Goal: Task Accomplishment & Management: Manage account settings

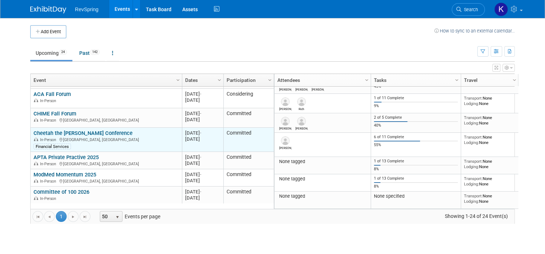
scroll to position [429, 0]
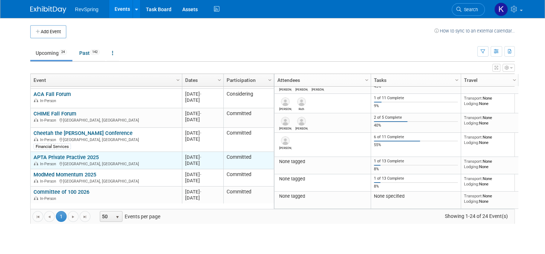
click at [67, 154] on link "APTA Private Practive 2025" at bounding box center [66, 157] width 65 height 6
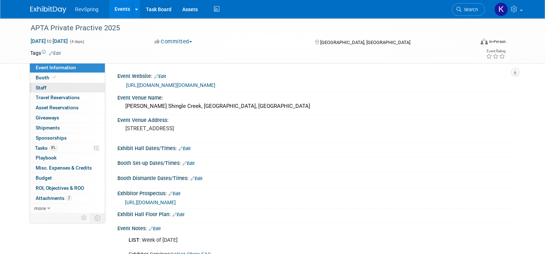
click at [67, 89] on link "0 Staff 0" at bounding box center [67, 88] width 75 height 10
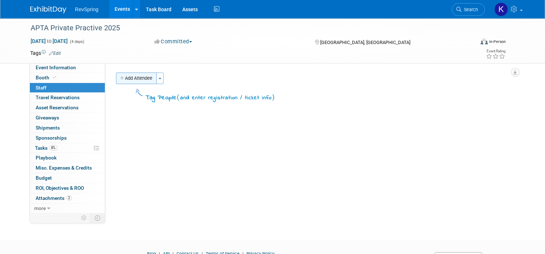
click at [141, 79] on button "Add Attendee" at bounding box center [136, 78] width 41 height 12
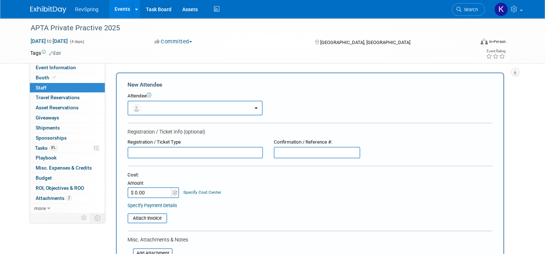
click at [146, 111] on button "button" at bounding box center [195, 108] width 135 height 15
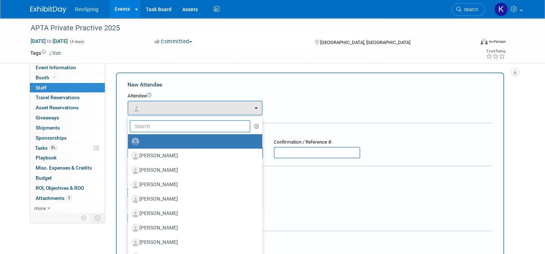
click at [153, 128] on input "text" at bounding box center [190, 126] width 121 height 12
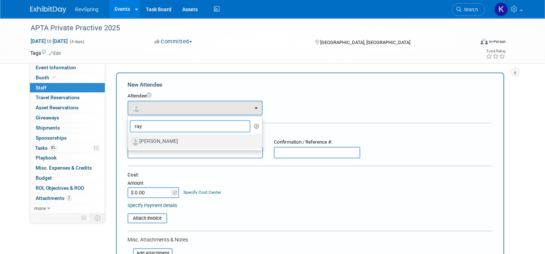
type input "ray"
click at [153, 139] on label "[PERSON_NAME]" at bounding box center [193, 141] width 124 height 12
click at [129, 139] on input "[PERSON_NAME]" at bounding box center [126, 140] width 5 height 5
select select "4c06762a-e784-4368-902b-2aef063cf689"
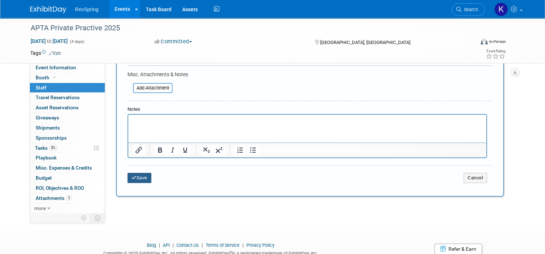
click at [134, 176] on button "Save" at bounding box center [140, 178] width 24 height 10
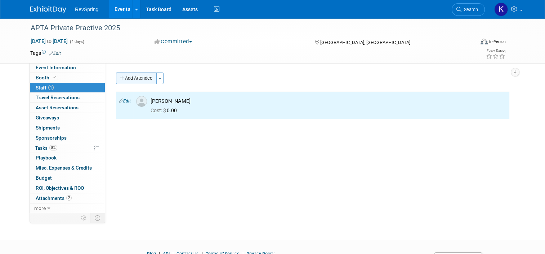
click at [135, 79] on button "Add Attendee" at bounding box center [136, 78] width 41 height 12
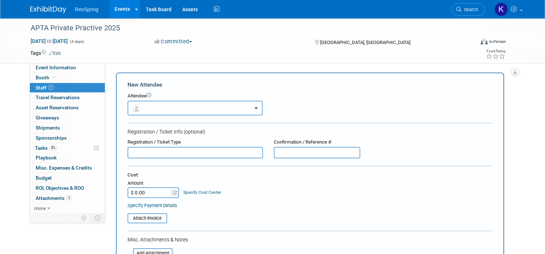
click at [150, 106] on button "button" at bounding box center [195, 108] width 135 height 15
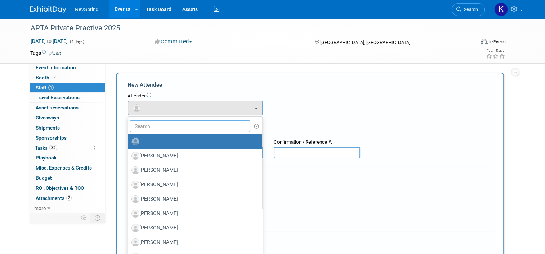
click at [151, 127] on input "text" at bounding box center [190, 126] width 121 height 12
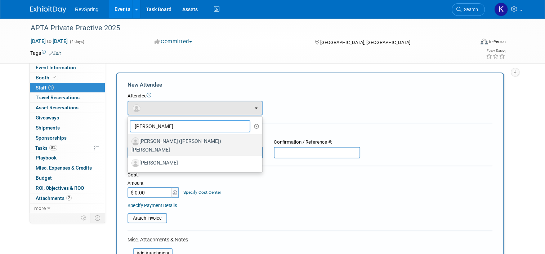
type input "jim"
click at [156, 139] on label "[PERSON_NAME] ([PERSON_NAME]) [PERSON_NAME]" at bounding box center [193, 144] width 124 height 19
click at [129, 139] on input "[PERSON_NAME] ([PERSON_NAME]) [PERSON_NAME]" at bounding box center [126, 140] width 5 height 5
select select "058283b1-42bd-490c-a86b-37535de08a35"
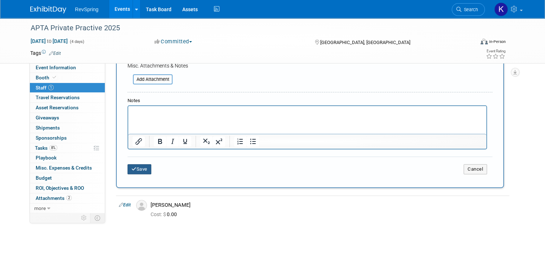
click at [140, 168] on button "Save" at bounding box center [140, 169] width 24 height 10
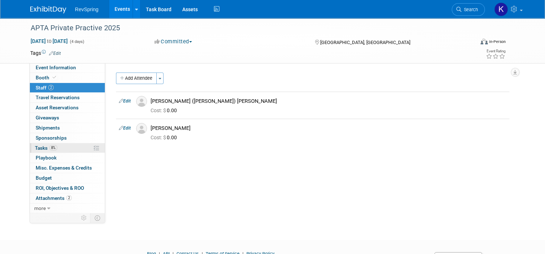
click at [58, 148] on link "8% Tasks 8%" at bounding box center [67, 148] width 75 height 10
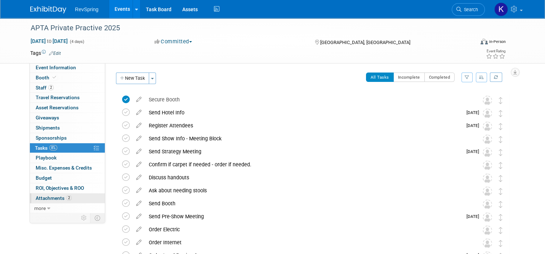
click at [76, 196] on link "2 Attachments 2" at bounding box center [67, 198] width 75 height 10
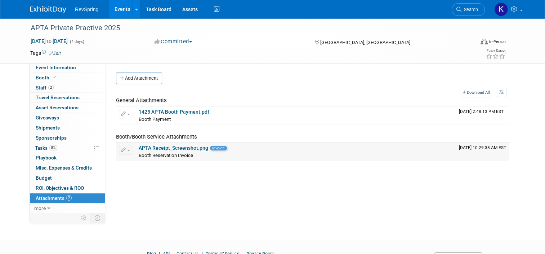
click at [174, 146] on link "APTA Receipt_Screenshot.png" at bounding box center [174, 148] width 70 height 6
click at [67, 79] on link "Booth" at bounding box center [67, 78] width 75 height 10
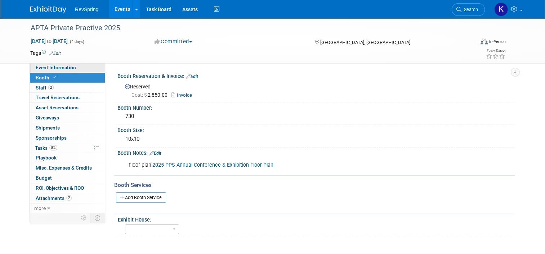
click at [49, 70] on span "Event Information" at bounding box center [56, 67] width 40 height 6
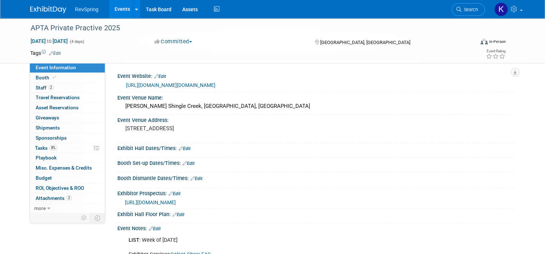
scroll to position [109, 0]
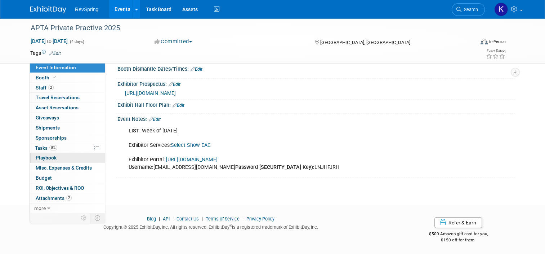
click at [55, 153] on link "0 Playbook 0" at bounding box center [67, 158] width 75 height 10
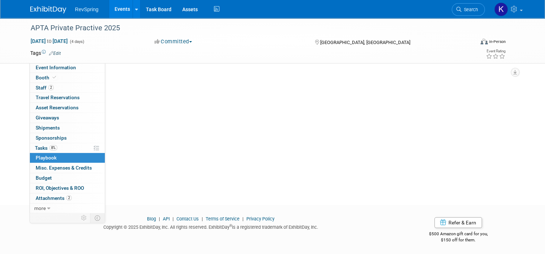
scroll to position [0, 0]
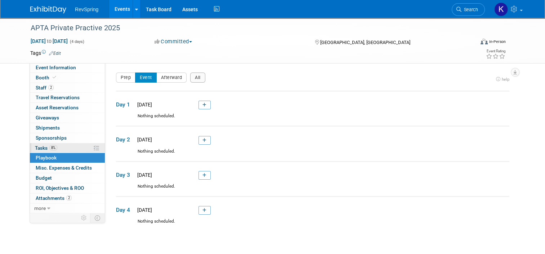
click at [61, 144] on link "8% Tasks 8%" at bounding box center [67, 148] width 75 height 10
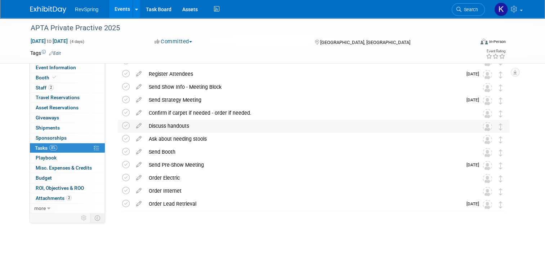
scroll to position [52, 0]
click at [124, 112] on icon at bounding box center [126, 112] width 8 height 8
click at [134, 111] on icon at bounding box center [139, 110] width 13 height 9
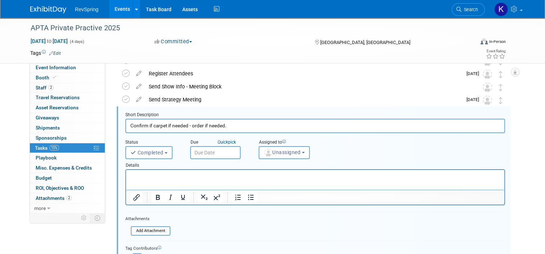
scroll to position [53, 0]
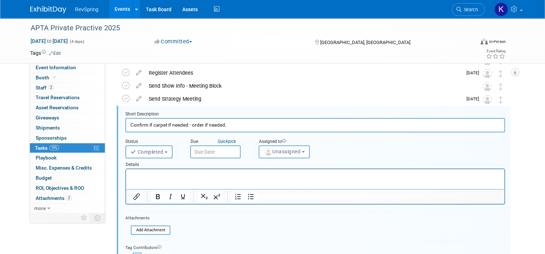
click at [148, 175] on p "Rich Text Area. Press ALT-0 for help." at bounding box center [315, 175] width 370 height 7
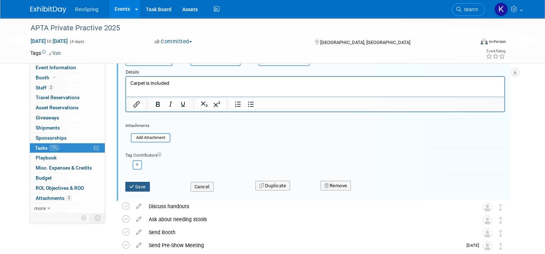
click at [129, 187] on icon "submit" at bounding box center [132, 186] width 6 height 5
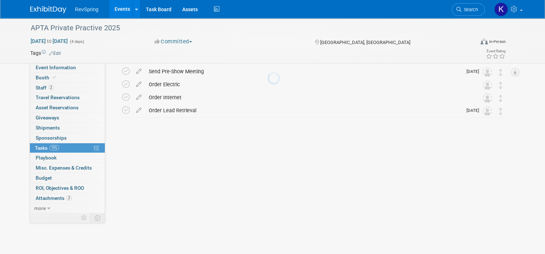
scroll to position [52, 0]
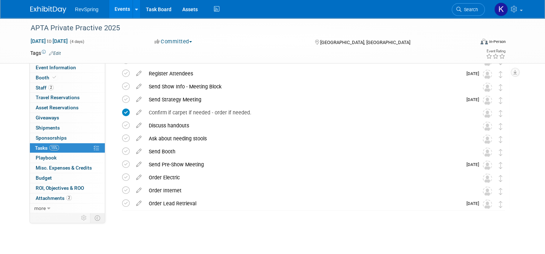
click at [63, 59] on div "Tags Edit Event Rating" at bounding box center [268, 54] width 486 height 13
click at [63, 64] on link "Event Information" at bounding box center [67, 68] width 75 height 10
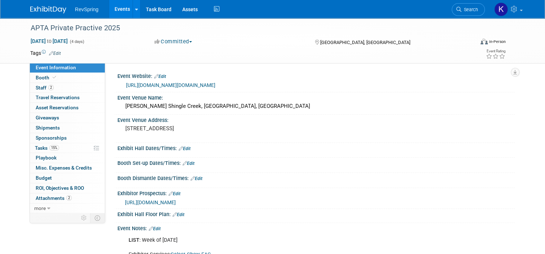
scroll to position [46, 0]
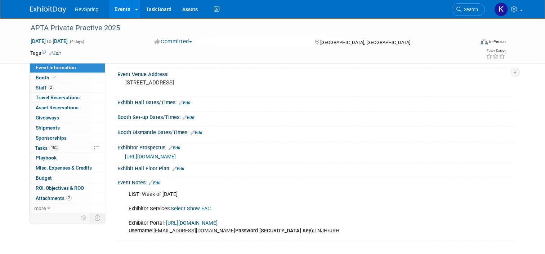
click at [290, 229] on div "LIST : Week of Oct 22 Exhibitor Services: Select Show EAC Exhibitor Portal: htt…" at bounding box center [281, 212] width 314 height 50
copy div "LNJHFJRH"
click at [153, 182] on link "Edit" at bounding box center [155, 182] width 12 height 5
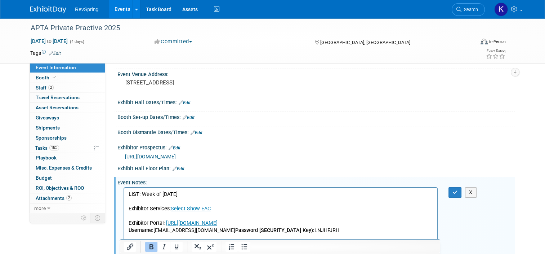
scroll to position [0, 0]
click at [312, 231] on p "LIST : Week of Oct 22 Exhibitor Services: Select Show EAC Exhibitor Portal: htt…" at bounding box center [281, 212] width 304 height 43
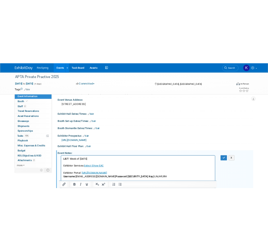
scroll to position [54, 0]
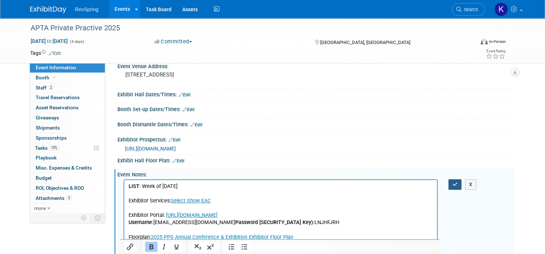
click at [453, 185] on button "button" at bounding box center [455, 184] width 13 height 10
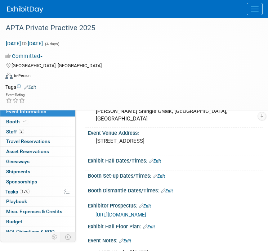
scroll to position [38, 0]
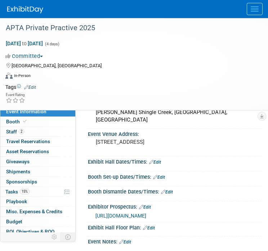
click at [159, 160] on link "Edit" at bounding box center [155, 162] width 12 height 5
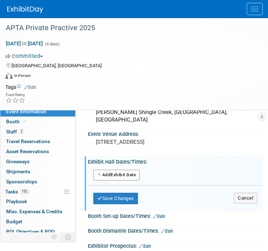
click at [126, 170] on button "Add Another Exhibit Date" at bounding box center [116, 175] width 46 height 11
select select "10"
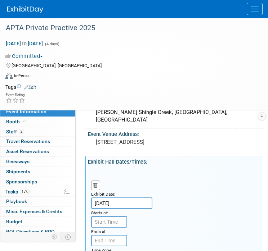
click at [135, 198] on input "Nov 12, 2025" at bounding box center [121, 204] width 61 height 12
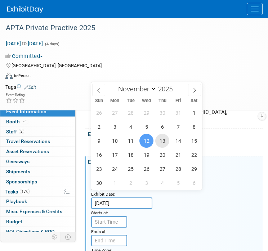
click at [161, 143] on span "13" at bounding box center [162, 141] width 14 height 14
type input "Nov 13, 2025"
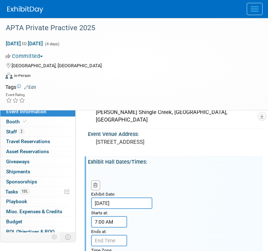
click at [106, 217] on input "7:00 AM" at bounding box center [109, 223] width 36 height 12
type input "11:30 AM"
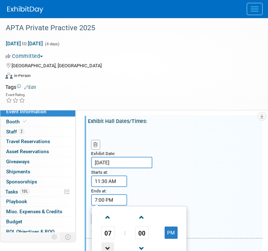
click at [111, 243] on span at bounding box center [108, 249] width 13 height 13
type input "6:00 PM"
click at [200, 154] on div "Exhibit Date: Nov 13, 2025 Starts at: 11:30 AM Ends at: 6:00 PM 06 : 00 PM 12 0…" at bounding box center [174, 183] width 177 height 111
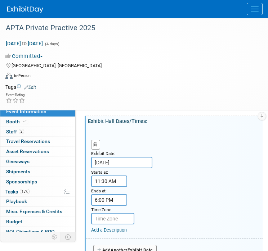
scroll to position [151, 0]
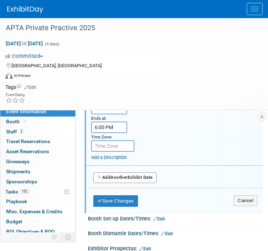
click at [121, 175] on span "Another" at bounding box center [119, 177] width 17 height 5
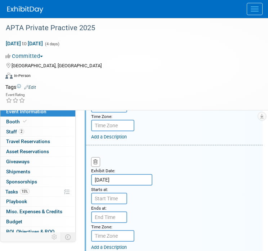
scroll to position [172, 0]
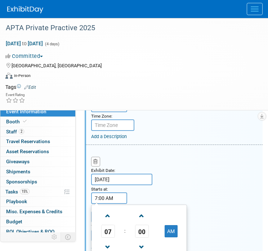
click at [103, 193] on input "7:00 AM" at bounding box center [109, 199] width 36 height 12
click at [103, 210] on span at bounding box center [108, 216] width 13 height 13
click at [143, 225] on span "00" at bounding box center [142, 231] width 14 height 13
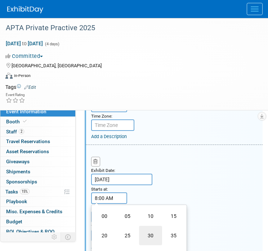
click at [142, 226] on td "30" at bounding box center [150, 235] width 23 height 19
type input "8:30 AM"
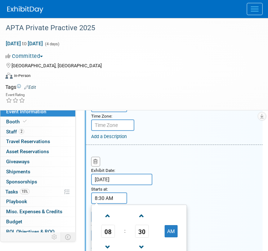
scroll to position [202, 0]
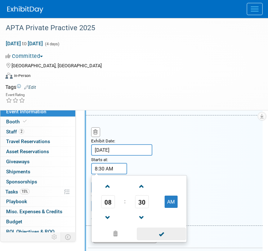
click at [159, 229] on span at bounding box center [161, 234] width 49 height 13
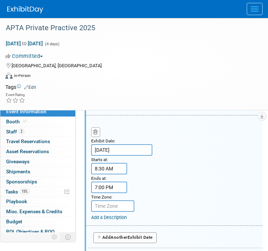
click at [107, 182] on input "7:00 PM" at bounding box center [109, 188] width 36 height 12
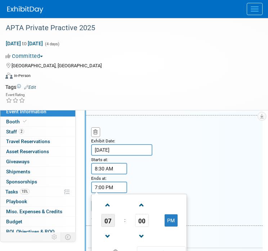
click at [108, 214] on span "07" at bounding box center [108, 220] width 14 height 13
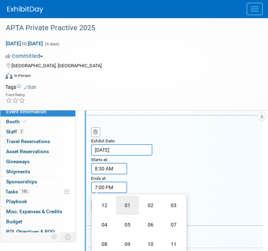
click at [126, 200] on td "01" at bounding box center [127, 205] width 23 height 19
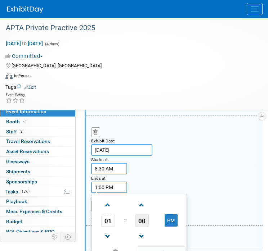
click at [141, 214] on span "00" at bounding box center [142, 220] width 14 height 13
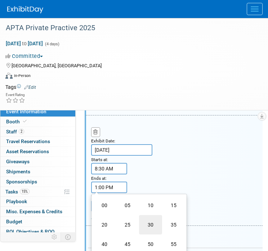
click at [148, 217] on td "30" at bounding box center [150, 224] width 23 height 19
type input "1:30 PM"
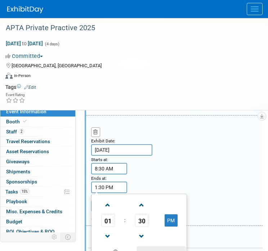
click at [157, 247] on span at bounding box center [161, 253] width 49 height 13
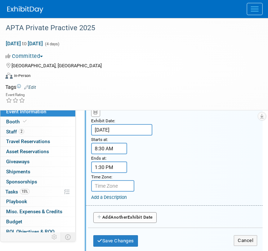
scroll to position [225, 0]
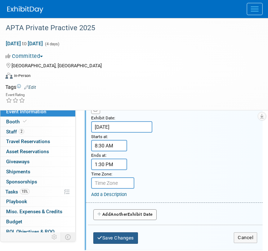
click at [116, 233] on button "Save Changes" at bounding box center [115, 239] width 45 height 12
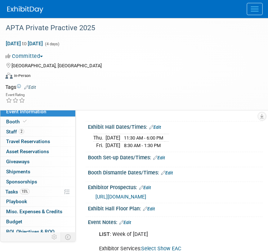
scroll to position [72, 0]
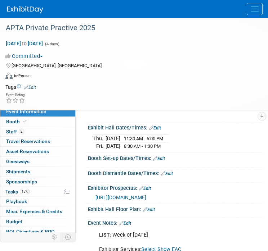
click at [163, 156] on link "Edit" at bounding box center [159, 158] width 12 height 5
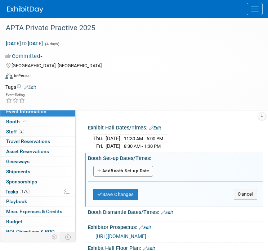
click at [124, 166] on button "Add Another Booth Set-up Date" at bounding box center [123, 171] width 60 height 11
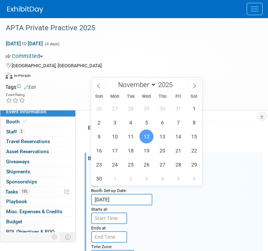
click at [112, 195] on input "Nov 12, 2025" at bounding box center [121, 200] width 61 height 12
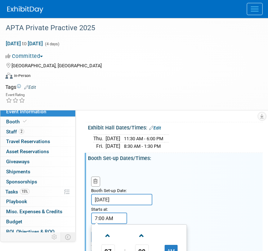
click at [111, 213] on input "7:00 AM" at bounding box center [109, 219] width 36 height 12
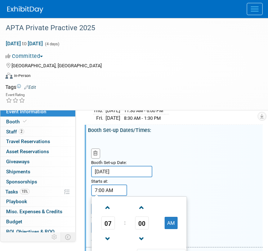
scroll to position [103, 0]
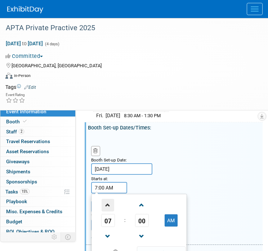
click at [107, 199] on span at bounding box center [108, 205] width 13 height 13
type input "8:00 AM"
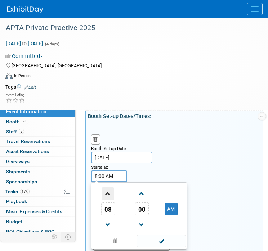
scroll to position [115, 0]
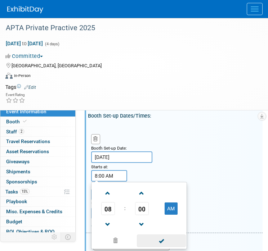
click at [159, 235] on span at bounding box center [161, 241] width 49 height 13
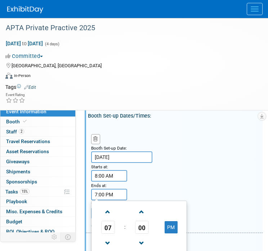
click at [106, 189] on input "7:00 PM" at bounding box center [109, 195] width 36 height 12
click at [104, 237] on span at bounding box center [108, 243] width 13 height 13
type input "6:00 PM"
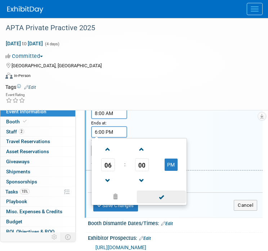
scroll to position [178, 0]
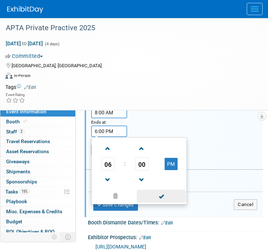
click at [166, 190] on span at bounding box center [161, 196] width 49 height 13
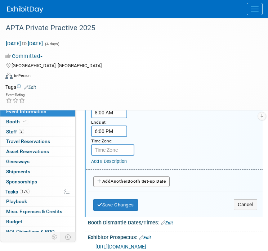
click at [114, 177] on button "Add Another Booth Set-up Date" at bounding box center [131, 182] width 76 height 11
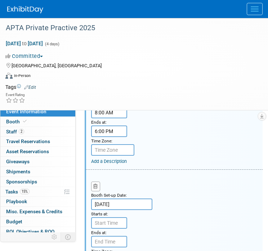
scroll to position [193, 0]
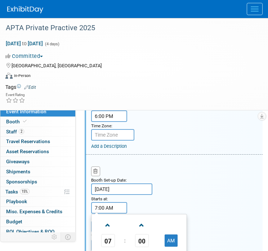
click at [104, 202] on input "7:00 AM" at bounding box center [109, 208] width 36 height 12
click at [107, 219] on span at bounding box center [108, 225] width 13 height 13
type input "8:00 AM"
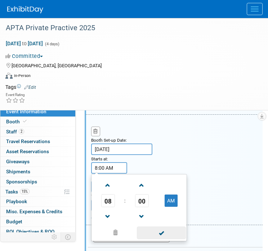
click at [160, 227] on span at bounding box center [161, 233] width 49 height 13
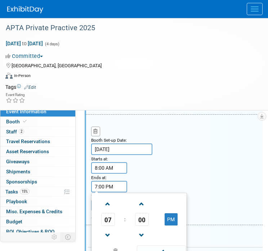
click at [104, 181] on input "7:00 PM" at bounding box center [109, 187] width 36 height 12
click at [110, 198] on span at bounding box center [108, 204] width 13 height 13
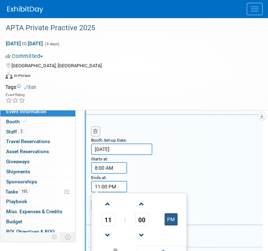
drag, startPoint x: 170, startPoint y: 202, endPoint x: 170, endPoint y: 207, distance: 5.0
click at [170, 214] on button "PM" at bounding box center [171, 220] width 13 height 12
type input "11:00 AM"
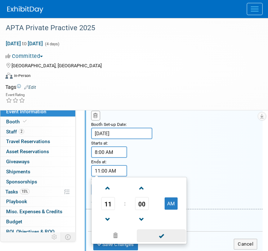
click at [155, 230] on span at bounding box center [161, 236] width 49 height 13
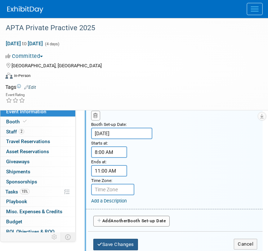
click at [124, 239] on button "Save Changes" at bounding box center [115, 245] width 45 height 12
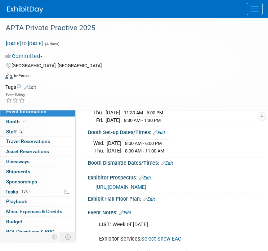
scroll to position [98, 0]
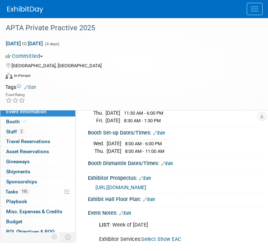
click at [170, 161] on link "Edit" at bounding box center [167, 163] width 12 height 5
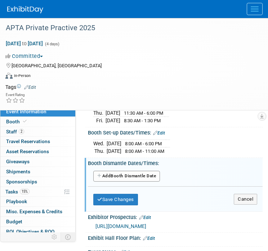
click at [132, 171] on button "Add Another Booth Dismantle Date" at bounding box center [126, 176] width 67 height 11
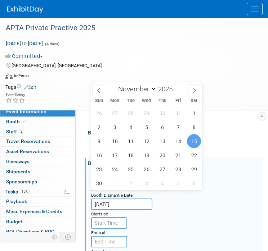
click at [129, 199] on input "Nov 15, 2025" at bounding box center [121, 205] width 61 height 12
click at [180, 140] on span "14" at bounding box center [178, 141] width 14 height 14
type input "Nov 14, 2025"
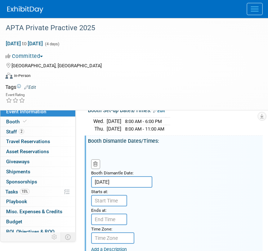
scroll to position [120, 0]
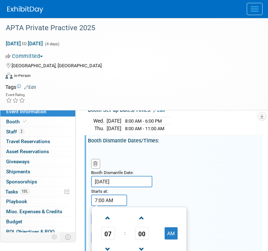
click at [108, 195] on input "7:00 AM" at bounding box center [109, 201] width 36 height 12
click at [107, 227] on span "07" at bounding box center [108, 233] width 14 height 13
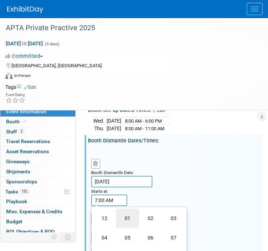
click at [130, 212] on td "01" at bounding box center [127, 218] width 23 height 19
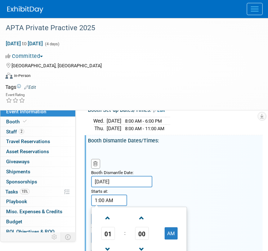
drag, startPoint x: 142, startPoint y: 223, endPoint x: 133, endPoint y: 211, distance: 14.2
click at [133, 211] on td at bounding box center [142, 218] width 30 height 18
click at [137, 216] on link at bounding box center [142, 218] width 14 height 18
click at [143, 227] on span "01" at bounding box center [142, 233] width 14 height 13
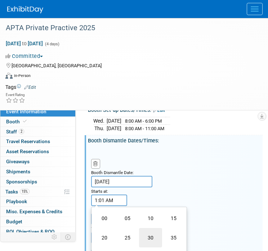
click at [144, 228] on td "30" at bounding box center [150, 237] width 23 height 19
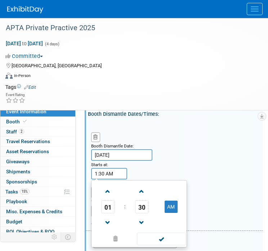
scroll to position [149, 0]
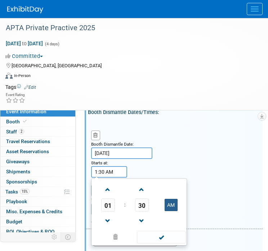
click at [170, 199] on button "AM" at bounding box center [171, 205] width 13 height 12
type input "1:30 PM"
click at [159, 231] on span at bounding box center [161, 237] width 49 height 13
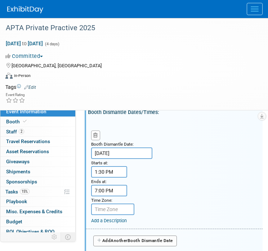
click at [112, 185] on input "7:00 PM" at bounding box center [109, 191] width 36 height 12
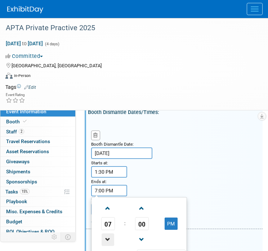
click at [107, 234] on span at bounding box center [108, 240] width 13 height 13
type input "6:00 PM"
click at [147, 250] on span at bounding box center [161, 256] width 49 height 13
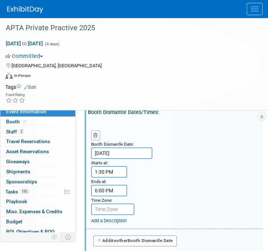
scroll to position [161, 0]
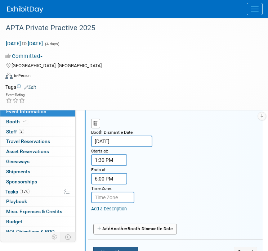
click at [104, 247] on button "Save Changes" at bounding box center [115, 253] width 45 height 12
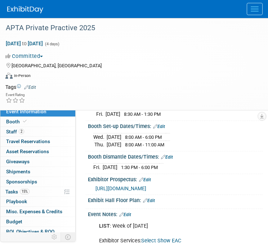
scroll to position [183, 0]
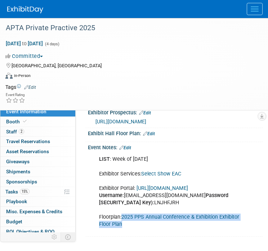
drag, startPoint x: 127, startPoint y: 225, endPoint x: 122, endPoint y: 218, distance: 8.8
click at [122, 218] on div "LIST : Week of Oct 22 Exhibitor Services: Select Show EAC Exhibitor Portal: htt…" at bounding box center [171, 192] width 155 height 80
drag, startPoint x: 122, startPoint y: 218, endPoint x: 128, endPoint y: 227, distance: 10.8
click at [128, 227] on div "LIST : Week of Oct 22 Exhibitor Services: Select Show EAC Exhibitor Portal: htt…" at bounding box center [171, 192] width 155 height 80
click at [131, 226] on div "LIST : Week of Oct 22 Exhibitor Services: Select Show EAC Exhibitor Portal: htt…" at bounding box center [171, 192] width 155 height 80
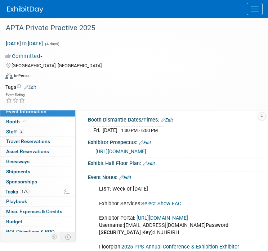
scroll to position [141, 0]
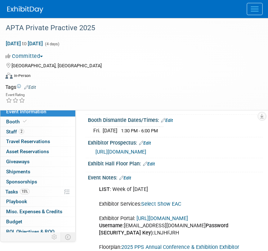
click at [151, 162] on link "Edit" at bounding box center [149, 164] width 12 height 5
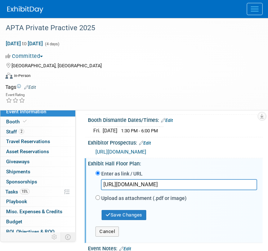
scroll to position [0, 102]
type input "https://www.conferenceharvester.com/floorplan/v2/index.asp?EventKey=XOOINGCY&Go…"
click at [115, 212] on button "Save Changes" at bounding box center [124, 215] width 45 height 10
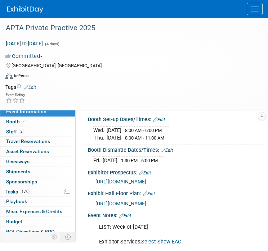
scroll to position [109, 0]
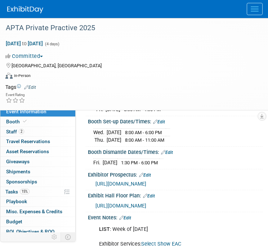
click at [126, 221] on link "Edit" at bounding box center [125, 218] width 12 height 5
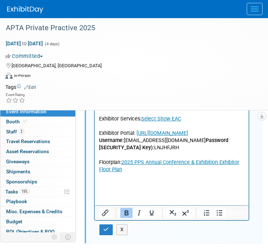
scroll to position [234, 0]
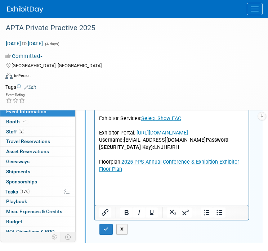
drag, startPoint x: 130, startPoint y: 186, endPoint x: 95, endPoint y: 176, distance: 36.4
click at [95, 173] on html "LIST : Week of Oct 22 Exhibitor Services: Select Show EAC Exhibitor Portal: htt…" at bounding box center [172, 135] width 154 height 75
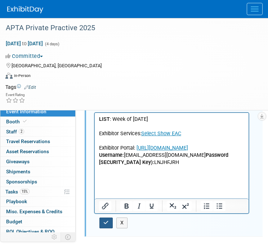
click at [104, 221] on icon "button" at bounding box center [105, 222] width 5 height 5
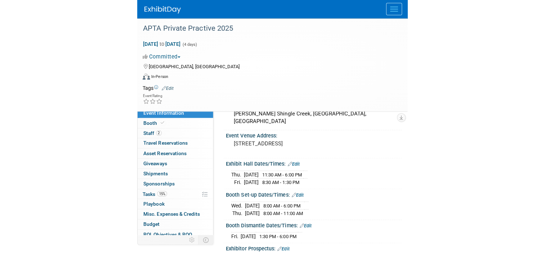
scroll to position [0, 0]
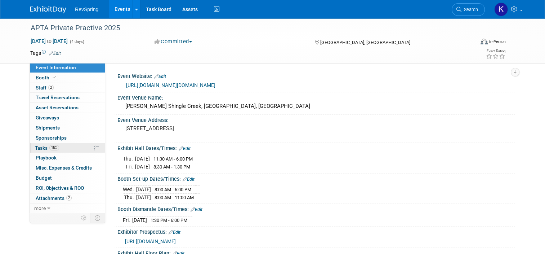
click at [68, 147] on link "15% Tasks 15%" at bounding box center [67, 148] width 75 height 10
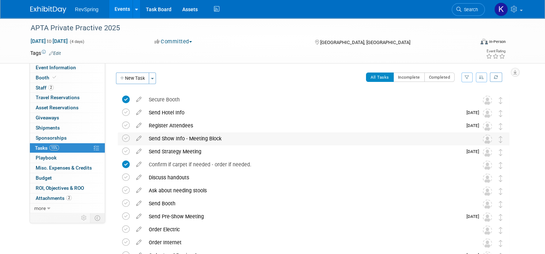
click at [118, 137] on div "Send Show Info - Meeting Block Pro tip: Press Ctrl-Enter to submit comment. Sub…" at bounding box center [314, 138] width 392 height 13
click at [122, 137] on icon at bounding box center [126, 138] width 8 height 8
click at [124, 151] on icon at bounding box center [126, 151] width 8 height 8
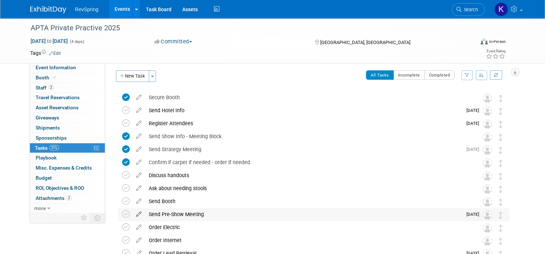
scroll to position [1, 0]
click at [122, 213] on icon at bounding box center [126, 215] width 8 height 8
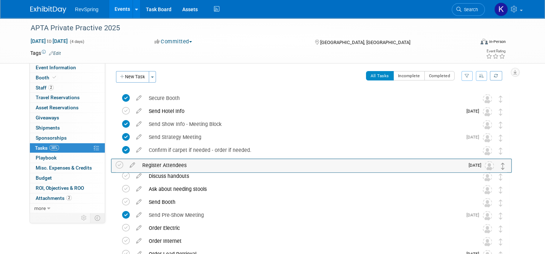
drag, startPoint x: 504, startPoint y: 122, endPoint x: 502, endPoint y: 174, distance: 51.9
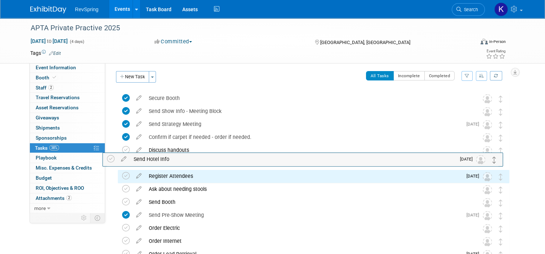
drag, startPoint x: 506, startPoint y: 111, endPoint x: 496, endPoint y: 160, distance: 50.0
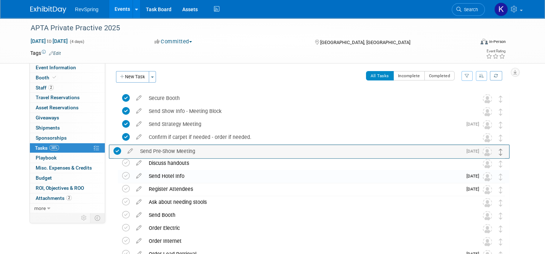
drag, startPoint x: 505, startPoint y: 215, endPoint x: 501, endPoint y: 151, distance: 63.9
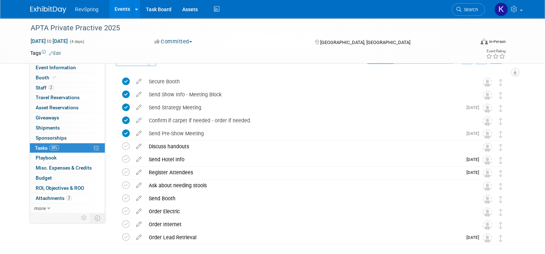
scroll to position [18, 0]
click at [78, 199] on link "2 Attachments 2" at bounding box center [67, 198] width 75 height 10
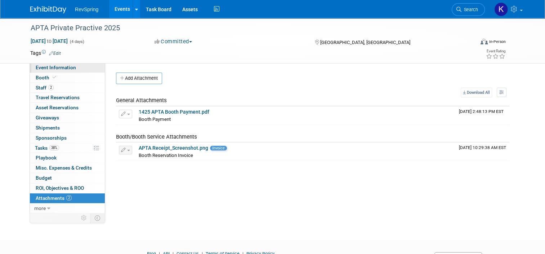
click at [66, 68] on span "Event Information" at bounding box center [56, 67] width 40 height 6
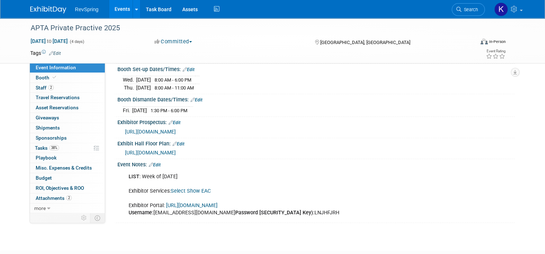
scroll to position [132, 0]
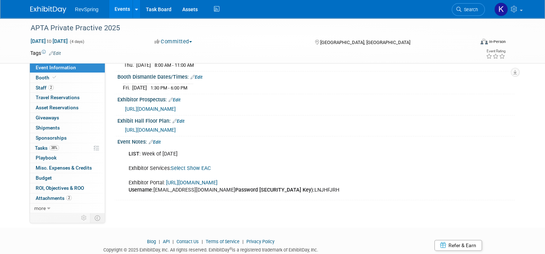
click at [179, 180] on link "https://www.conferenceharvester.com/harvester2ex/login.asp?EventKey=XOOINGCY" at bounding box center [192, 182] width 52 height 6
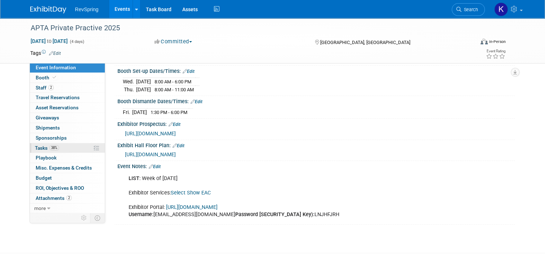
click at [72, 148] on link "38% Tasks 38%" at bounding box center [67, 148] width 75 height 10
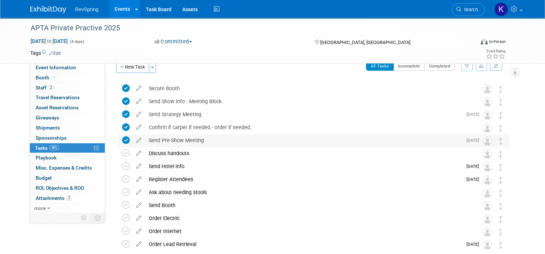
scroll to position [10, 0]
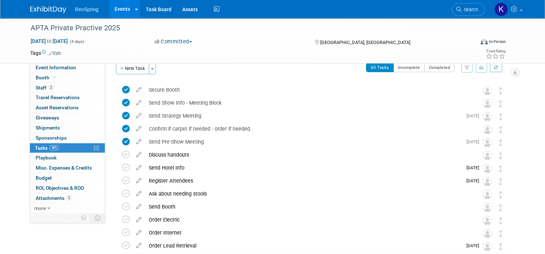
click at [124, 8] on link "Events" at bounding box center [122, 9] width 26 height 18
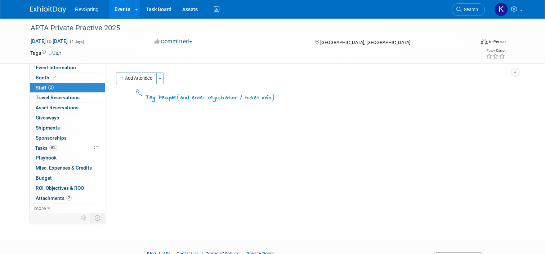
click at [61, 88] on link "2 Staff 2" at bounding box center [67, 88] width 75 height 10
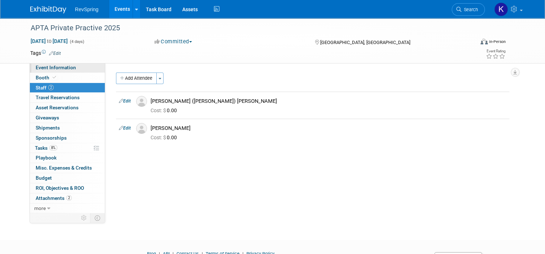
click at [70, 66] on span "Event Information" at bounding box center [56, 67] width 40 height 6
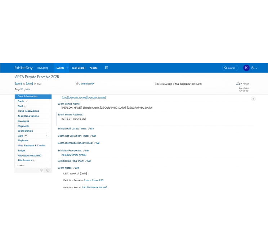
scroll to position [15, 0]
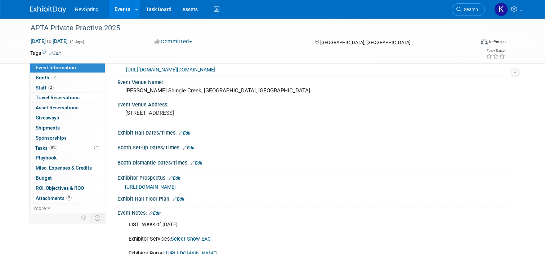
click at [176, 184] on span "https://ppsapta.org/2025-annual-conference-exhibit-and-sponsorship-opportunities" at bounding box center [150, 187] width 51 height 6
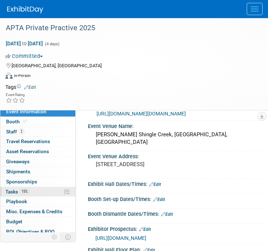
click at [31, 192] on link "15% Tasks 15%" at bounding box center [37, 192] width 75 height 10
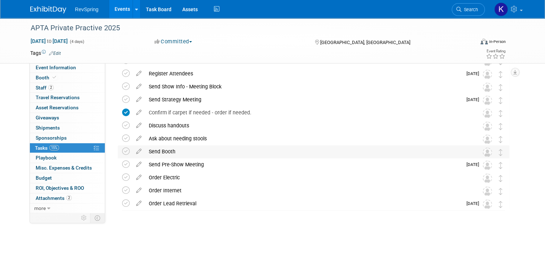
scroll to position [0, 0]
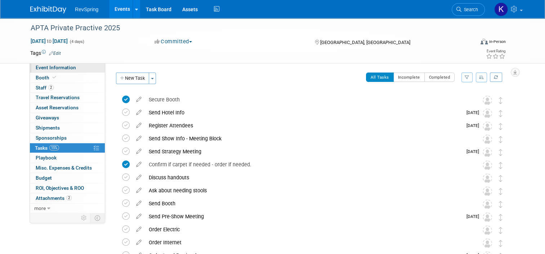
click at [83, 65] on link "Event Information" at bounding box center [67, 68] width 75 height 10
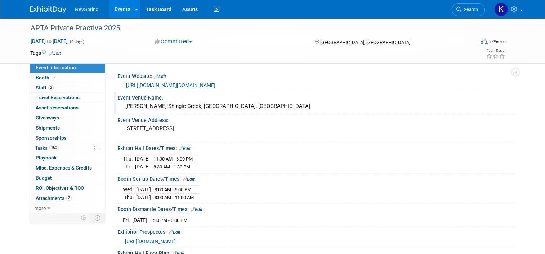
click at [182, 107] on div "Rosen Shingle Creek, Orlando, FL" at bounding box center [316, 106] width 387 height 11
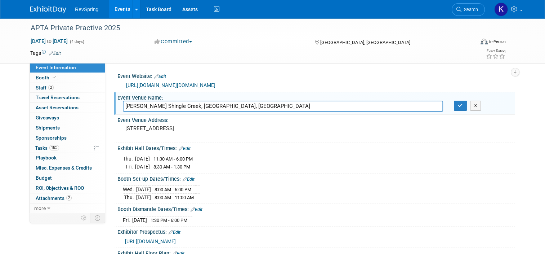
click at [182, 107] on input "Rosen Shingle Creek, Orlando, FL" at bounding box center [283, 106] width 320 height 11
click at [489, 161] on div "Thu. Nov 13, 2025 11:30 AM - 6:00 PM Fri. Nov 14, 2025 8:30 AM - 1:30 PM" at bounding box center [316, 161] width 387 height 17
click at [201, 128] on pre "9939 Universal Blvd, Orlando, FL 32819" at bounding box center [200, 128] width 150 height 6
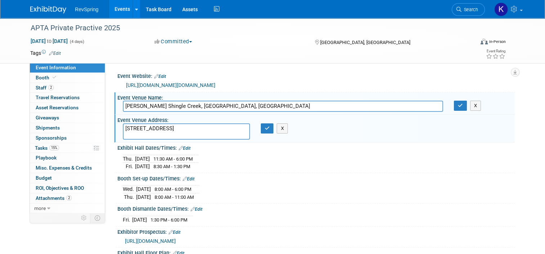
click at [201, 128] on textarea "9939 Universal Blvd, Orlando, FL 32819" at bounding box center [186, 131] width 127 height 16
click at [265, 129] on icon "button" at bounding box center [267, 128] width 5 height 5
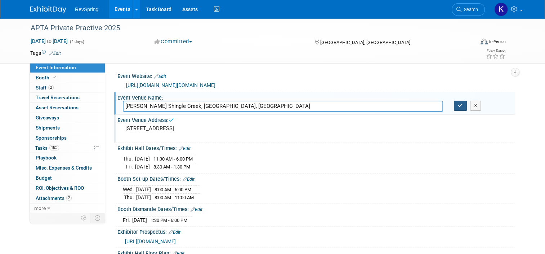
click at [462, 107] on icon "button" at bounding box center [460, 105] width 5 height 5
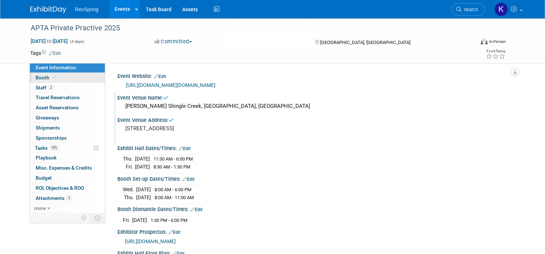
click at [83, 76] on link "Booth" at bounding box center [67, 78] width 75 height 10
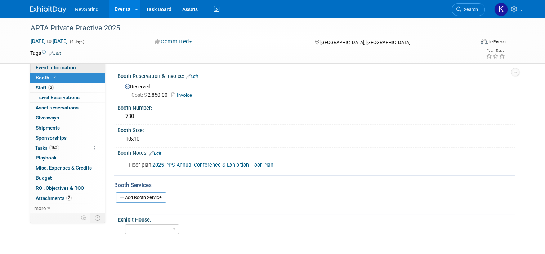
click at [75, 68] on link "Event Information" at bounding box center [67, 68] width 75 height 10
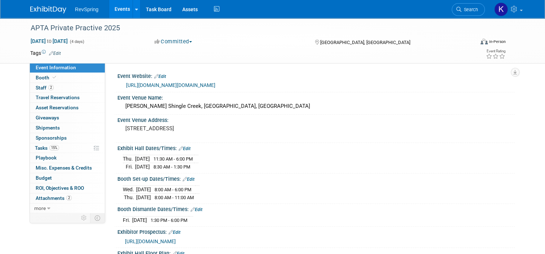
click at [497, 174] on div "Booth Set-up Dates/Times: Edit" at bounding box center [315, 177] width 397 height 9
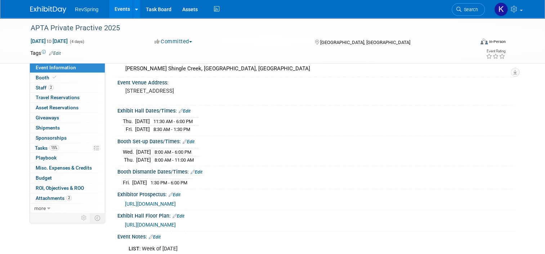
click at [471, 153] on div "Wed. Nov 12, 2025 8:00 AM - 6:00 PM Thu. Nov 13, 2025 8:00 AM - 11:00 AM" at bounding box center [316, 154] width 387 height 17
drag, startPoint x: 208, startPoint y: 155, endPoint x: 119, endPoint y: 150, distance: 89.9
click at [123, 150] on tbody "Wed. Nov 12, 2025 8:00 AM - 6:00 PM Thu. Nov 13, 2025 8:00 AM - 11:00 AM" at bounding box center [161, 155] width 77 height 15
copy tbody "Wed. Nov 12, 2025 8:00 AM - 6:00 PM Thu. Nov 13, 2025 8:00 AM - 11:00 AM"
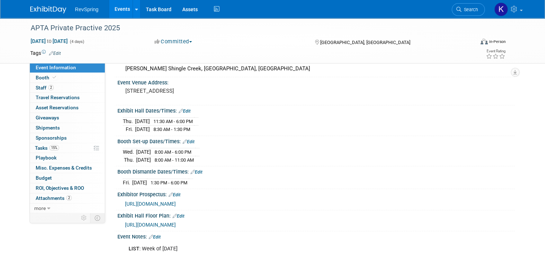
drag, startPoint x: 205, startPoint y: 128, endPoint x: 117, endPoint y: 121, distance: 87.8
click at [117, 121] on div "Thu. Nov 13, 2025 11:30 AM - 6:00 PM Fri. Nov 14, 2025 8:30 AM - 1:30 PM" at bounding box center [315, 123] width 397 height 20
copy div "Thu. Nov 13, 2025 11:30 AM - 6:00 PM Fri. Nov 14, 2025 8:30 AM - 1:30 PM"
click at [525, 157] on div "APTA Private Practive 2025 Nov 12, 2025 to Nov 15, 2025 (4 days) Nov 12, 2025 t…" at bounding box center [272, 145] width 545 height 329
drag, startPoint x: 207, startPoint y: 179, endPoint x: 113, endPoint y: 180, distance: 94.4
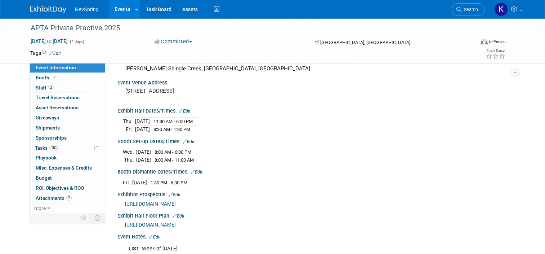
click at [117, 180] on div "Fri. Nov 14, 2025 1:30 PM - 6:00 PM Save Changes Cancel" at bounding box center [315, 181] width 397 height 12
copy div
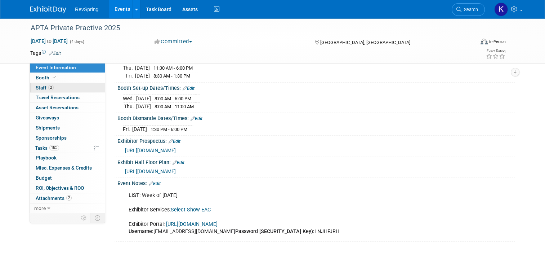
click at [54, 88] on link "2 Staff 2" at bounding box center [67, 88] width 75 height 10
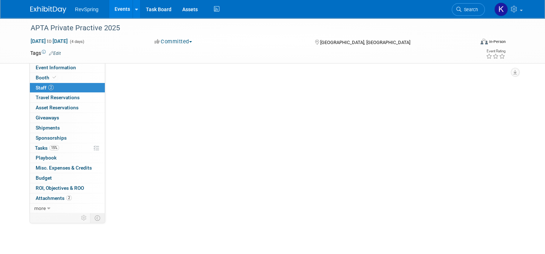
scroll to position [0, 0]
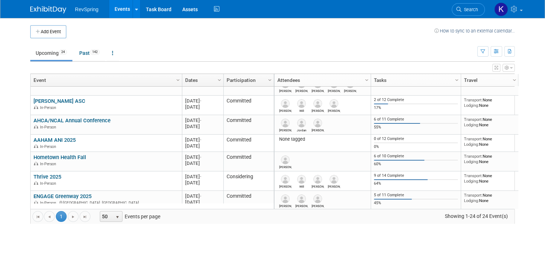
scroll to position [303, 0]
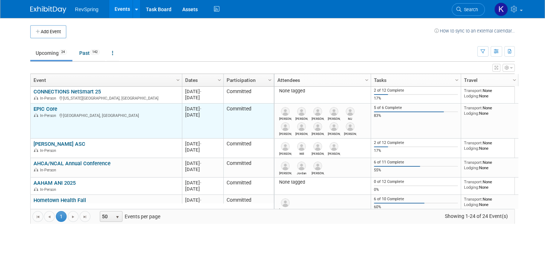
click at [43, 108] on link "EPIC Core" at bounding box center [46, 109] width 24 height 6
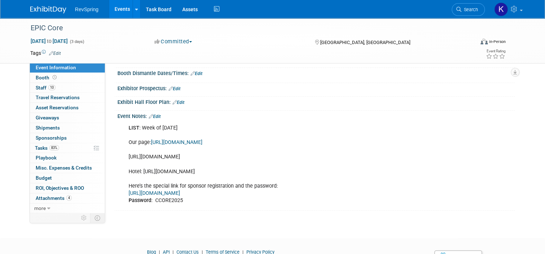
scroll to position [105, 0]
click at [180, 196] on link "[URL][DOMAIN_NAME]" at bounding box center [155, 193] width 52 height 6
click at [164, 207] on div "LIST : Week of [DATE] Our page: [URL][DOMAIN_NAME] [URL][DOMAIN_NAME] Hotel: [U…" at bounding box center [281, 163] width 314 height 87
copy div "CCORE2025"
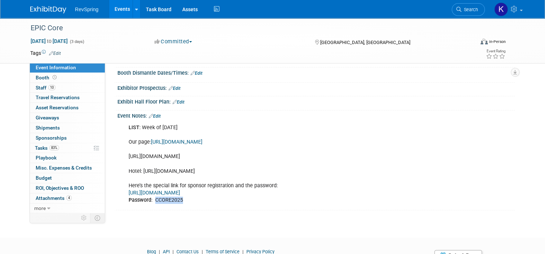
click at [113, 9] on link "Events" at bounding box center [122, 9] width 26 height 18
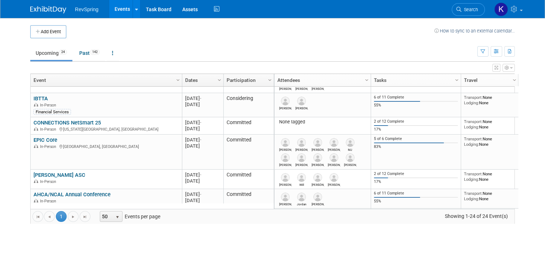
scroll to position [233, 0]
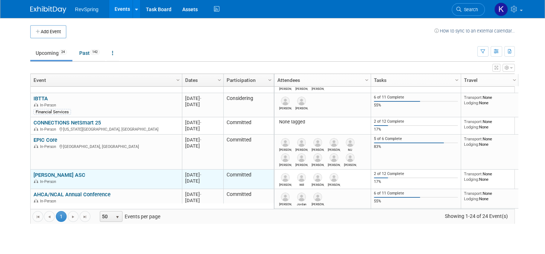
click at [54, 172] on link "[PERSON_NAME] ASC" at bounding box center [60, 174] width 52 height 6
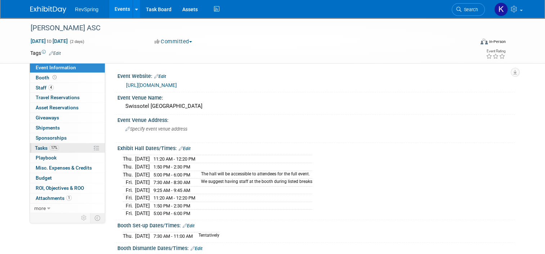
click at [57, 146] on link "17% Tasks 17%" at bounding box center [67, 148] width 75 height 10
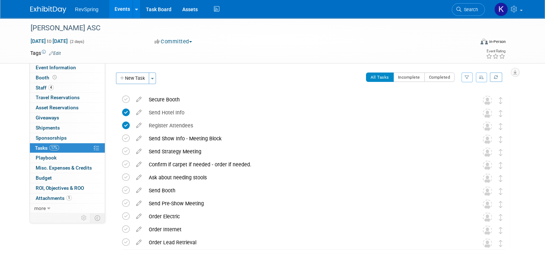
click at [62, 61] on div "Becker's ASC Oct 16, 2025 to Oct 17, 2025 (2 days) Oct 16, 2025 to Oct 17, 2025…" at bounding box center [272, 40] width 495 height 45
click at [63, 65] on span "Event Information" at bounding box center [56, 67] width 40 height 6
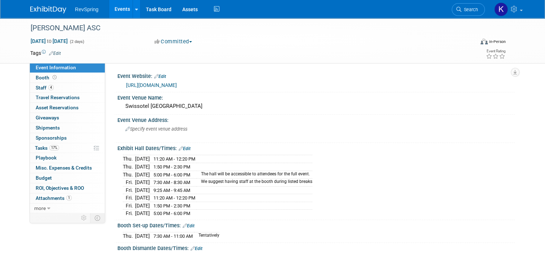
click at [158, 82] on link "[URL][DOMAIN_NAME]" at bounding box center [151, 85] width 51 height 6
click at [77, 88] on link "4 Staff 4" at bounding box center [67, 88] width 75 height 10
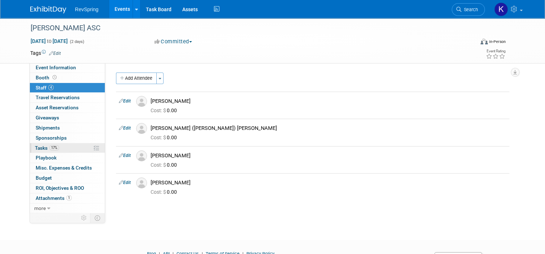
click at [60, 146] on link "17% Tasks 17%" at bounding box center [67, 148] width 75 height 10
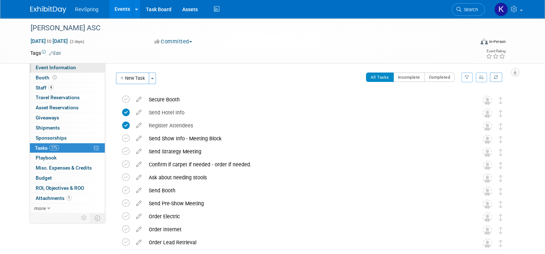
click at [62, 67] on span "Event Information" at bounding box center [56, 67] width 40 height 6
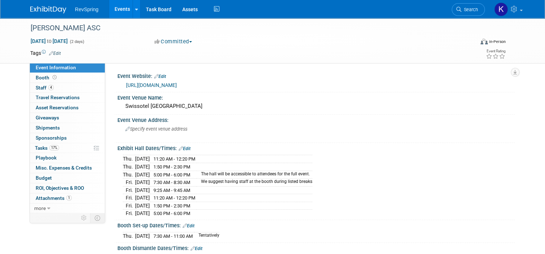
click at [168, 84] on link "[URL][DOMAIN_NAME]" at bounding box center [151, 85] width 51 height 6
click at [159, 74] on link "Edit" at bounding box center [160, 76] width 12 height 5
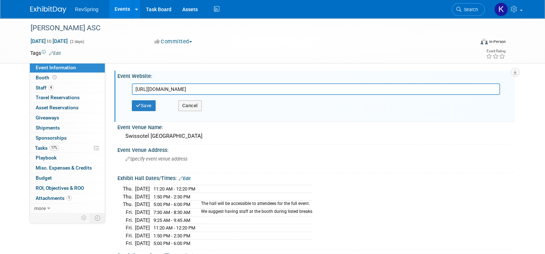
click at [165, 85] on input "[URL][DOMAIN_NAME]" at bounding box center [316, 89] width 368 height 12
click at [165, 85] on input "https://https://conferences.beckershospitalreview.com/31st_Annual_ASC_Meeting_2…" at bounding box center [316, 89] width 368 height 12
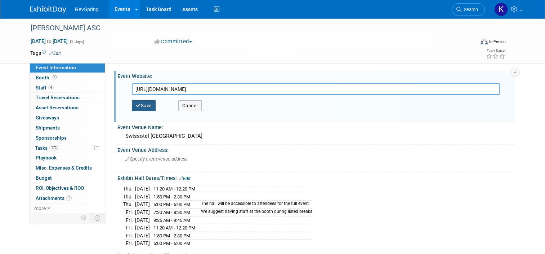
type input "[URL][DOMAIN_NAME]"
click at [150, 101] on button "Save" at bounding box center [144, 105] width 24 height 11
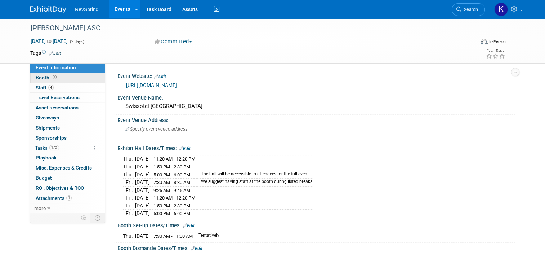
click at [62, 76] on link "Booth" at bounding box center [67, 78] width 75 height 10
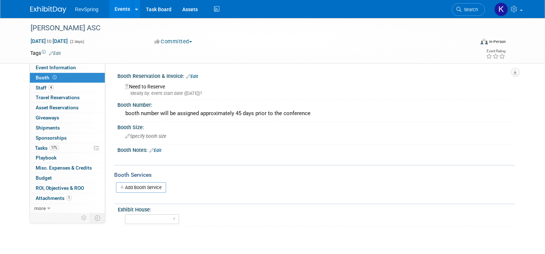
click at [61, 73] on link "Booth" at bounding box center [67, 78] width 75 height 10
click at [59, 68] on span "Event Information" at bounding box center [56, 67] width 40 height 6
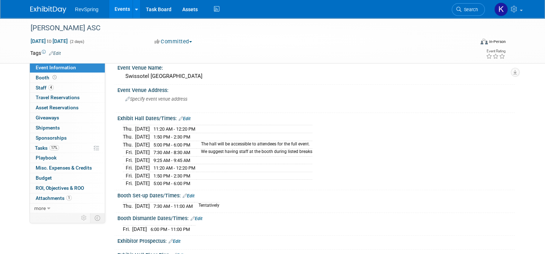
scroll to position [30, 0]
drag, startPoint x: 203, startPoint y: 203, endPoint x: 120, endPoint y: 204, distance: 83.2
click at [123, 204] on tr "Thu. Oct 16, 2025 7:30 AM - 11:00 AM Tentatively" at bounding box center [171, 206] width 97 height 8
click at [123, 203] on td "Thu." at bounding box center [129, 206] width 12 height 8
drag, startPoint x: 119, startPoint y: 203, endPoint x: 202, endPoint y: 201, distance: 82.9
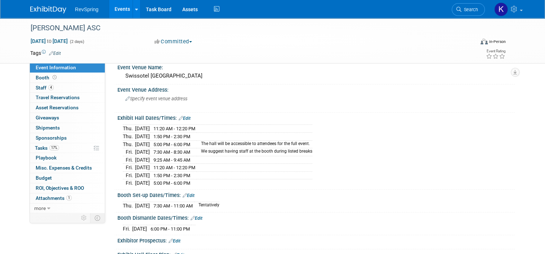
click at [202, 202] on tr "Thu. Oct 16, 2025 7:30 AM - 11:00 AM Tentatively" at bounding box center [171, 206] width 97 height 8
copy tr "Thu. Oct 16, 2025 7:30 AM - 11:00 AM"
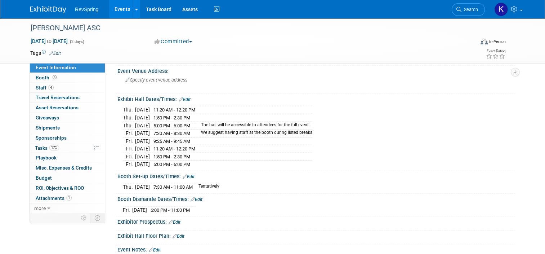
scroll to position [50, 0]
drag, startPoint x: 203, startPoint y: 204, endPoint x: 119, endPoint y: 205, distance: 84.3
click at [123, 205] on tr "Fri. Oct 17, 2025 6:00 PM - 11:00 PM" at bounding box center [159, 209] width 73 height 8
copy tr "Fri. Oct 17, 2025 6:00 PM - 11:00 PM"
click at [436, 122] on div "Thu. Oct 16, 2025 11:20 AM - 12:20 PM Thu. Oct 16, 2025 1:50 PM - 2:30 PM Thu." at bounding box center [316, 135] width 387 height 64
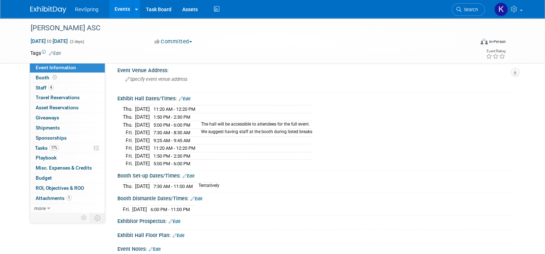
drag, startPoint x: 201, startPoint y: 160, endPoint x: 117, endPoint y: 107, distance: 99.3
click at [117, 107] on div "Thu. Oct 16, 2025 11:20 AM - 12:20 PM Thu. Oct 16, 2025 1:50 PM - 2:30 PM" at bounding box center [315, 134] width 397 height 67
copy div "Thu. Oct 16, 2025 11:20 AM - 12:20 PM Thu. Oct 16, 2025 1:50 PM - 2:30 PM Thu. …"
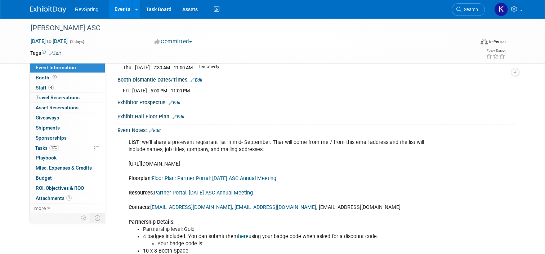
scroll to position [0, 0]
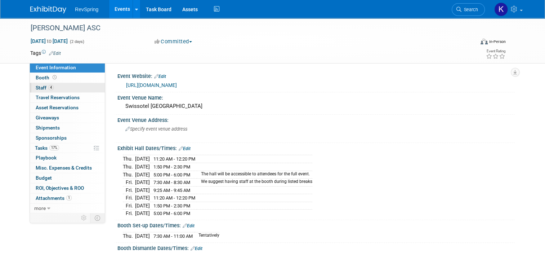
click at [63, 89] on link "4 Staff 4" at bounding box center [67, 88] width 75 height 10
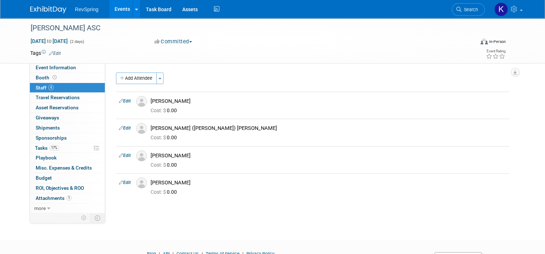
click at [4, 124] on div "Becker's ASC Oct 16, 2025 to Oct 17, 2025 (2 days) Oct 16, 2025 to Oct 17, 2025…" at bounding box center [272, 122] width 545 height 209
click at [65, 65] on span "Event Information" at bounding box center [56, 67] width 40 height 6
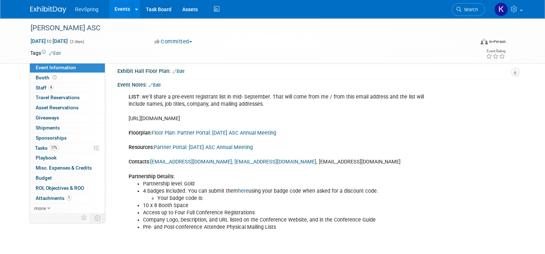
scroll to position [217, 0]
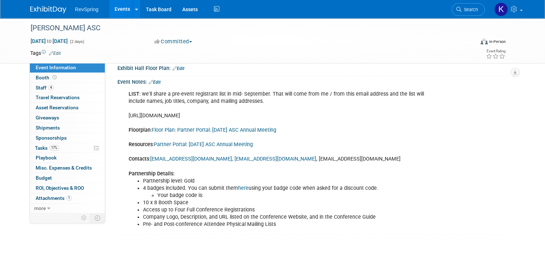
click at [180, 141] on link "Partner Portal: 2025 Oct ASC Annual Meeting" at bounding box center [203, 144] width 99 height 6
click at [150, 80] on link "Edit" at bounding box center [155, 82] width 12 height 5
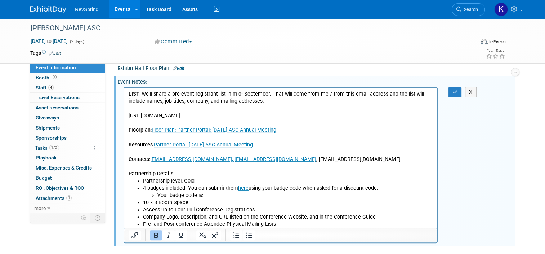
scroll to position [0, 0]
click at [269, 145] on p "LIST : we'll share a pre-event registrant list in mid- September. That will com…" at bounding box center [281, 133] width 304 height 87
click at [457, 89] on icon "button" at bounding box center [454, 91] width 5 height 5
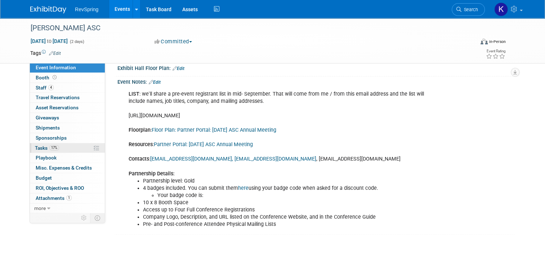
click at [60, 151] on link "17% Tasks 17%" at bounding box center [67, 148] width 75 height 10
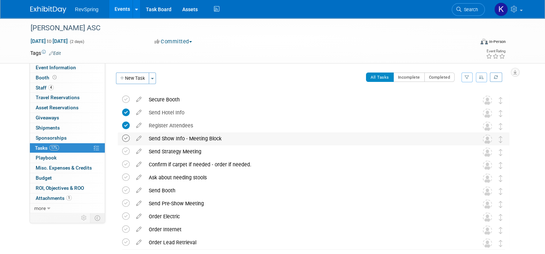
click at [122, 138] on icon at bounding box center [126, 138] width 8 height 8
click at [71, 85] on link "4 Staff 4" at bounding box center [67, 88] width 75 height 10
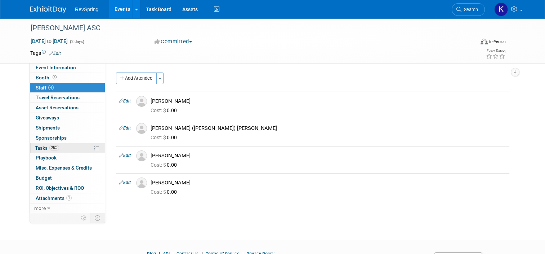
click at [57, 144] on link "25% Tasks 25%" at bounding box center [67, 148] width 75 height 10
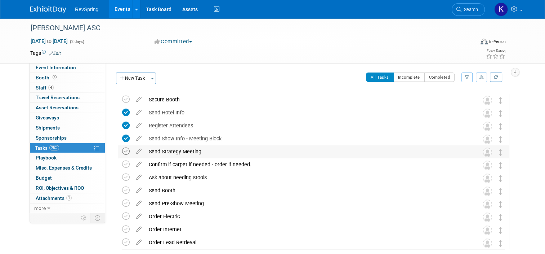
click at [122, 150] on icon at bounding box center [126, 151] width 8 height 8
click at [68, 81] on link "Booth" at bounding box center [67, 78] width 75 height 10
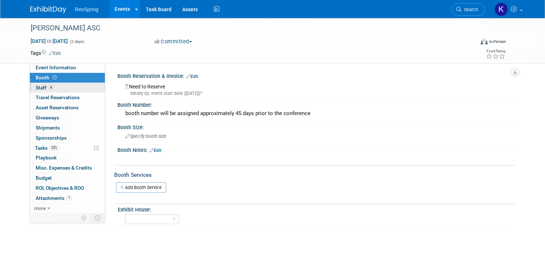
click at [68, 91] on link "4 Staff 4" at bounding box center [67, 88] width 75 height 10
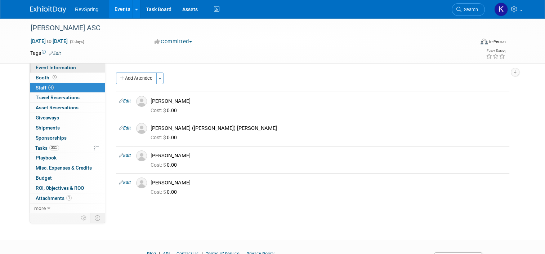
click at [66, 66] on span "Event Information" at bounding box center [56, 67] width 40 height 6
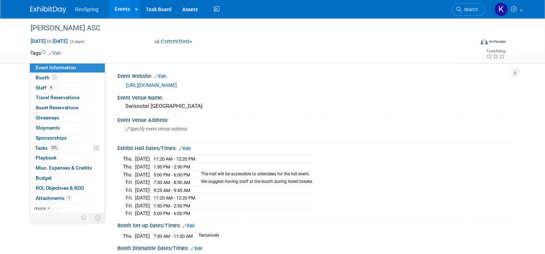
click at [8, 99] on div "Becker's ASC Oct 16, 2025 to Oct 17, 2025 (2 days) Oct 16, 2025 to Oct 17, 2025…" at bounding box center [272, 241] width 545 height 447
click at [131, 107] on div "Swissotel Chicago" at bounding box center [316, 106] width 387 height 11
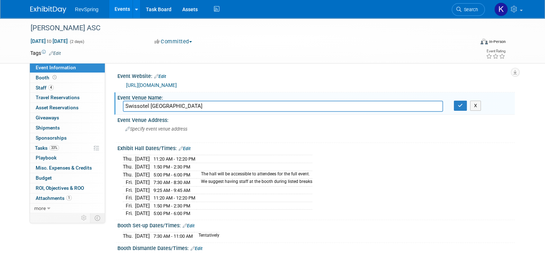
click at [131, 107] on input "Swissotel Chicago" at bounding box center [283, 106] width 320 height 11
click at [177, 83] on link "https://conferences.beckershospitalreview.com/31st_Annual_ASC_Meeting_2025?i=pg…" at bounding box center [151, 85] width 51 height 6
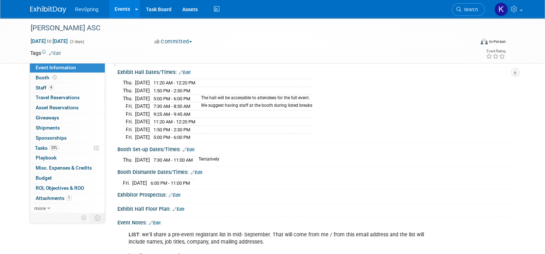
scroll to position [76, 0]
drag, startPoint x: 206, startPoint y: 156, endPoint x: 119, endPoint y: 156, distance: 87.5
click at [123, 156] on tr "Thu. Oct 16, 2025 7:30 AM - 11:00 AM Tentatively" at bounding box center [171, 160] width 97 height 8
copy tr "Thu. Oct 16, 2025 7:30 AM - 11:00 AM"
click at [0, 153] on html "RevSpring Events Add Event Bulk Upload Events Shareable Event Boards Recently V…" at bounding box center [272, 51] width 545 height 254
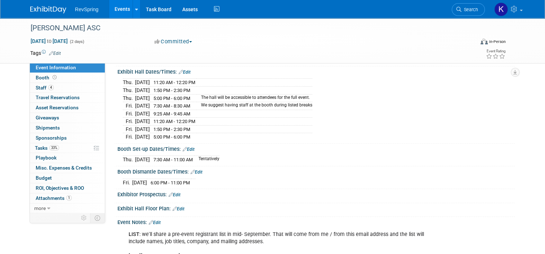
drag, startPoint x: 205, startPoint y: 136, endPoint x: 116, endPoint y: 81, distance: 104.2
click at [117, 81] on div "Thu. Oct 16, 2025 11:20 AM - 12:20 PM Thu. Oct 16, 2025 1:50 PM - 2:30 PM" at bounding box center [315, 108] width 397 height 67
copy div "Thu. Oct 16, 2025 11:20 AM - 12:20 PM Thu. Oct 16, 2025 1:50 PM - 2:30 PM Thu. …"
click at [265, 178] on div "Fri. Oct 17, 2025 6:00 PM - 11:00 PM" at bounding box center [316, 182] width 387 height 10
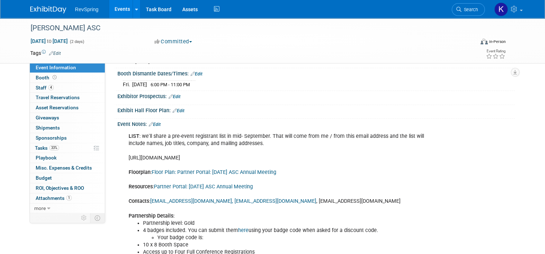
scroll to position [176, 0]
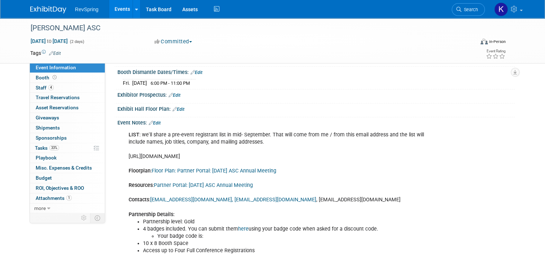
click at [200, 182] on link "Partner Portal: 2025 Oct ASC Annual Meeting" at bounding box center [203, 185] width 99 height 6
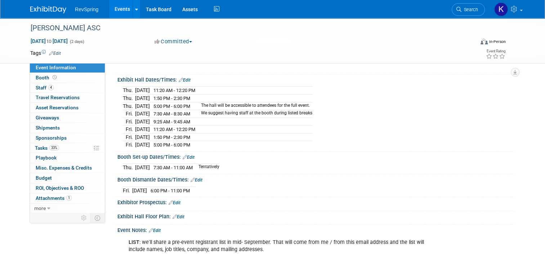
drag, startPoint x: 203, startPoint y: 144, endPoint x: 117, endPoint y: 89, distance: 102.1
click at [117, 89] on div "Thu. Oct 16, 2025 11:20 AM - 12:20 PM Thu. Oct 16, 2025 1:50 PM - 2:30 PM" at bounding box center [315, 116] width 397 height 67
copy div "Thu. Oct 16, 2025 11:20 AM - 12:20 PM Thu. Oct 16, 2025 1:50 PM - 2:30 PM Thu. …"
click at [0, 107] on html "RevSpring Events Add Event Bulk Upload Events Shareable Event Boards Recently V…" at bounding box center [272, 59] width 545 height 254
click at [168, 188] on span "6:00 PM - 11:00 PM" at bounding box center [170, 190] width 39 height 5
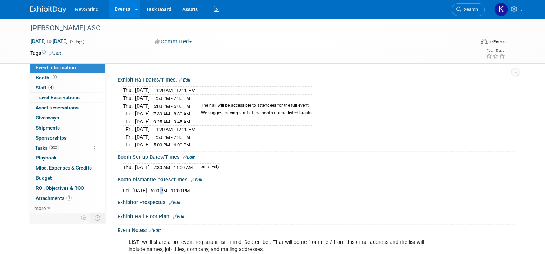
click at [168, 188] on span "6:00 PM - 11:00 PM" at bounding box center [170, 190] width 39 height 5
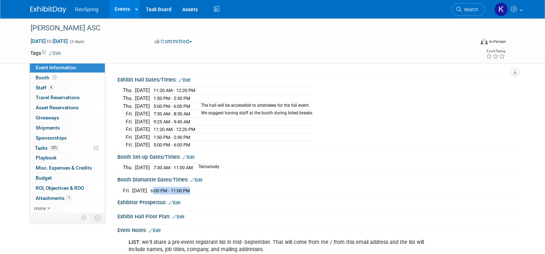
click at [168, 188] on span "6:00 PM - 11:00 PM" at bounding box center [170, 190] width 39 height 5
click at [196, 188] on td at bounding box center [193, 190] width 4 height 8
drag, startPoint x: 207, startPoint y: 188, endPoint x: 116, endPoint y: 187, distance: 91.1
click at [117, 187] on div "Fri. Oct 17, 2025 6:00 PM - 11:00 PM Save Changes Cancel" at bounding box center [315, 189] width 397 height 12
copy div
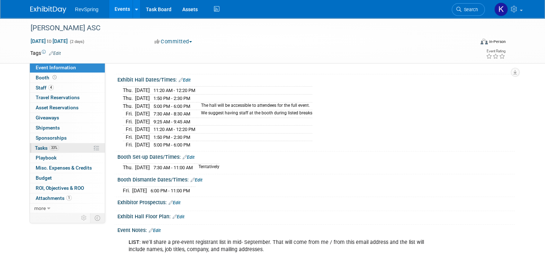
click at [71, 147] on link "33% Tasks 33%" at bounding box center [67, 148] width 75 height 10
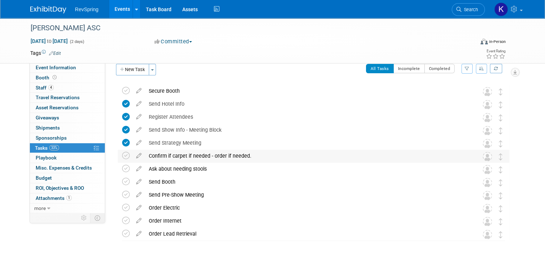
scroll to position [10, 0]
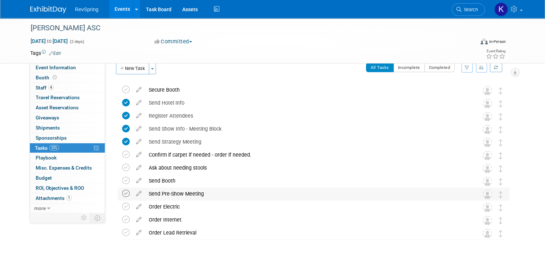
click at [122, 194] on icon at bounding box center [126, 194] width 8 height 8
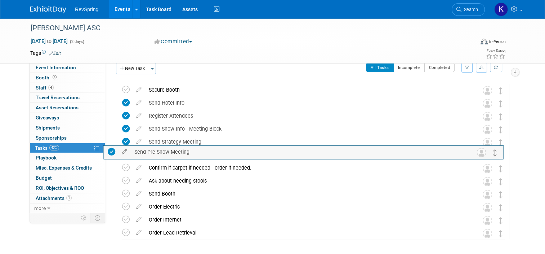
drag, startPoint x: 503, startPoint y: 196, endPoint x: 494, endPoint y: 151, distance: 45.6
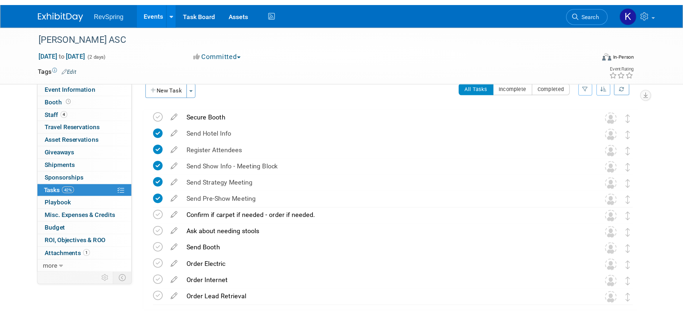
scroll to position [0, 0]
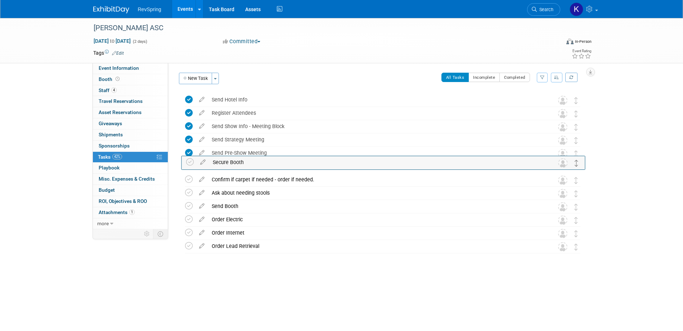
drag, startPoint x: 576, startPoint y: 99, endPoint x: 577, endPoint y: 161, distance: 62.7
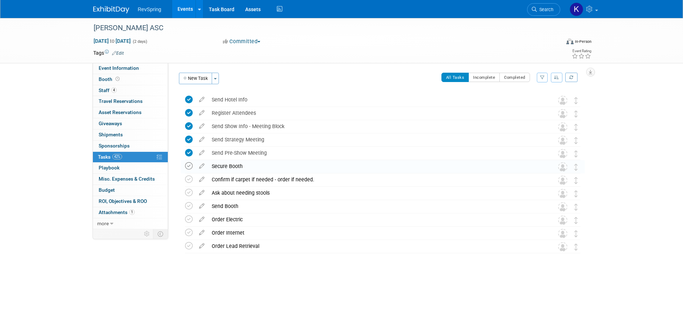
click at [186, 164] on icon at bounding box center [189, 166] width 8 height 8
click at [184, 5] on link "Events" at bounding box center [185, 9] width 26 height 18
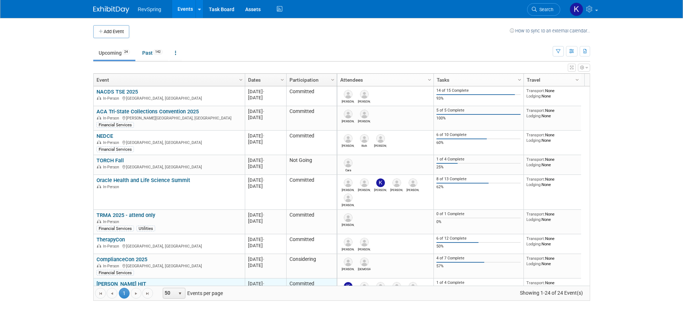
scroll to position [43, 0]
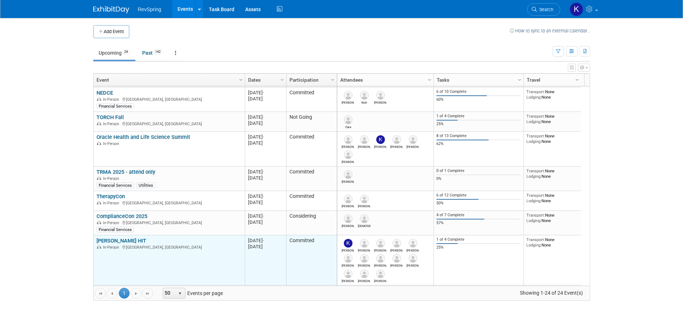
click at [119, 239] on link "[PERSON_NAME] HIT" at bounding box center [122, 241] width 50 height 6
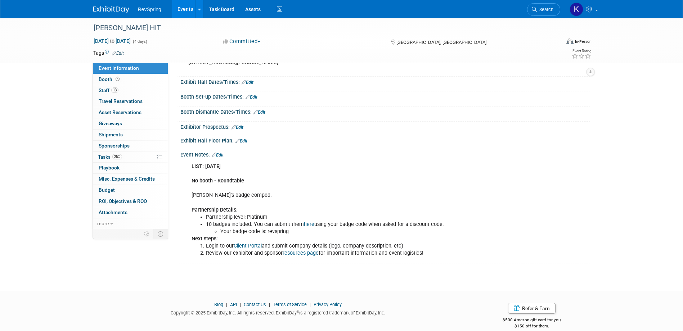
scroll to position [72, 0]
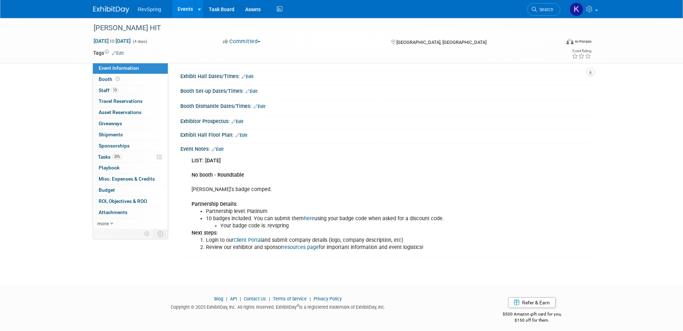
click at [192, 8] on link "Events" at bounding box center [185, 9] width 26 height 18
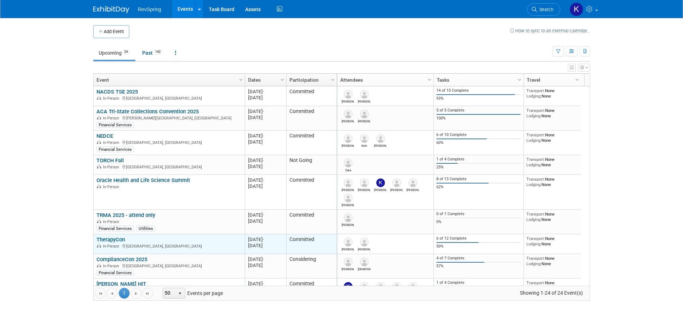
click at [114, 238] on link "TherapyCon" at bounding box center [111, 240] width 28 height 6
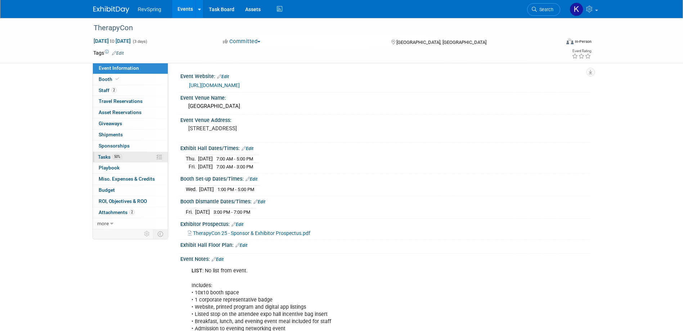
click at [125, 154] on link "50% Tasks 50%" at bounding box center [130, 157] width 75 height 11
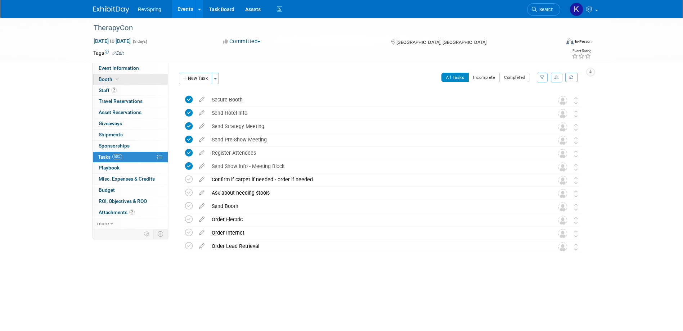
click at [136, 80] on link "Booth" at bounding box center [130, 79] width 75 height 11
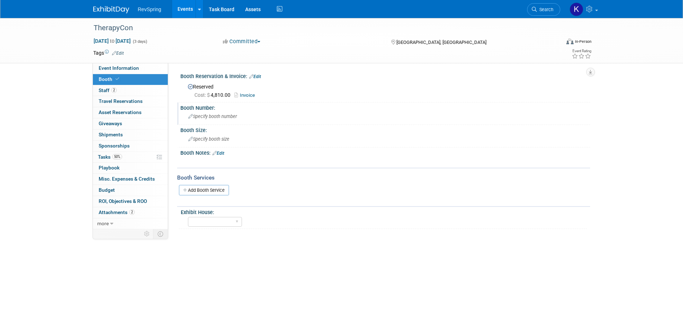
click at [221, 119] on div "Specify booth number" at bounding box center [385, 116] width 399 height 11
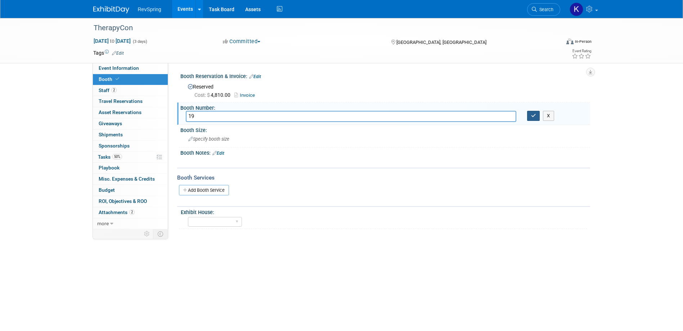
type input "19"
click at [536, 113] on icon "button" at bounding box center [533, 115] width 5 height 5
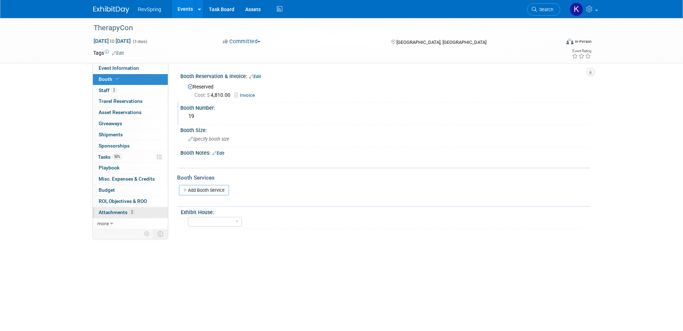
click at [138, 211] on link "2 Attachments 2" at bounding box center [130, 213] width 75 height 11
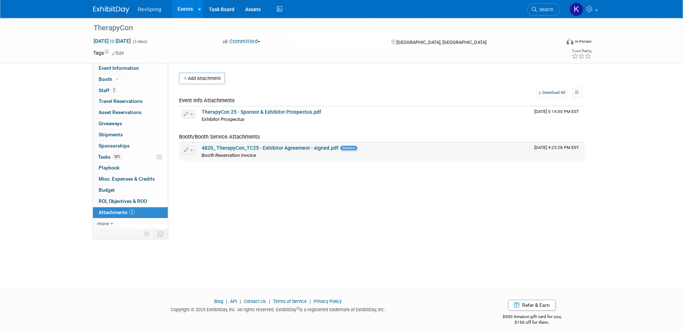
click at [287, 146] on link "4820_ TherapyCon_TC25 - Exhibitor Agreement - signed.pdf" at bounding box center [270, 148] width 137 height 6
click at [137, 65] on span "Event Information" at bounding box center [119, 68] width 40 height 6
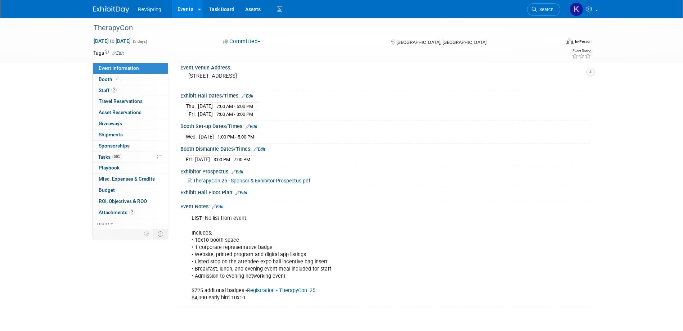
scroll to position [72, 0]
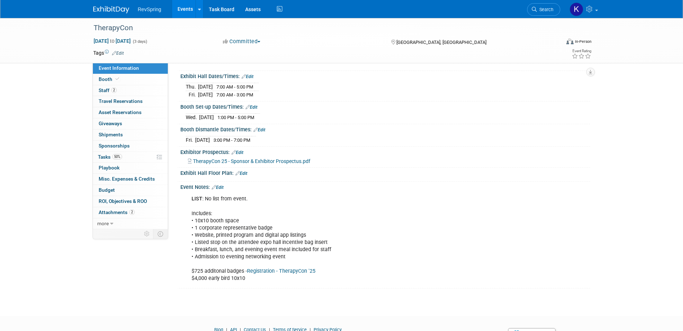
click at [243, 173] on link "Edit" at bounding box center [242, 173] width 12 height 5
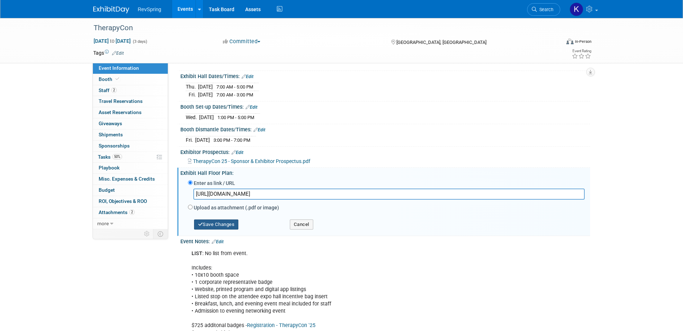
type input "[URL][DOMAIN_NAME]"
click at [229, 226] on button "Save Changes" at bounding box center [216, 225] width 45 height 10
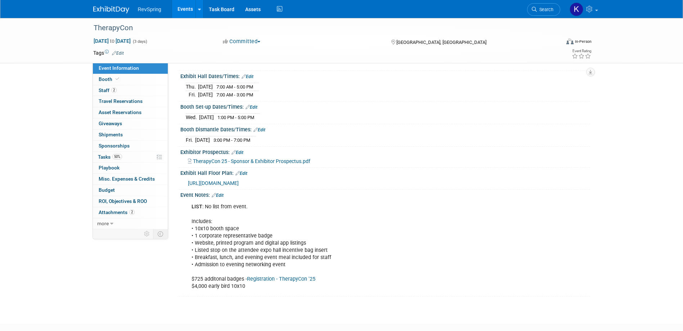
click at [224, 194] on link "Edit" at bounding box center [218, 195] width 12 height 5
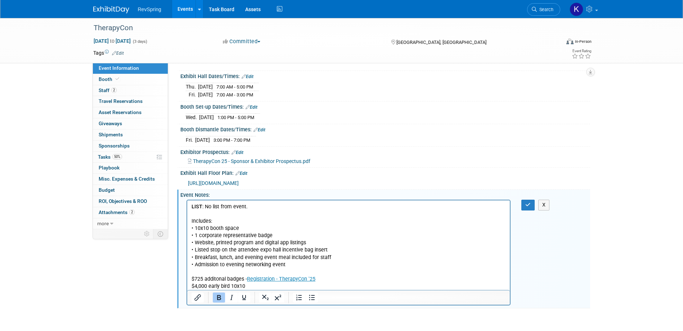
scroll to position [0, 0]
click at [302, 266] on p "LIST : No list from event. Includes: • 10x10 booth space • 1 corporate represen…" at bounding box center [348, 247] width 315 height 87
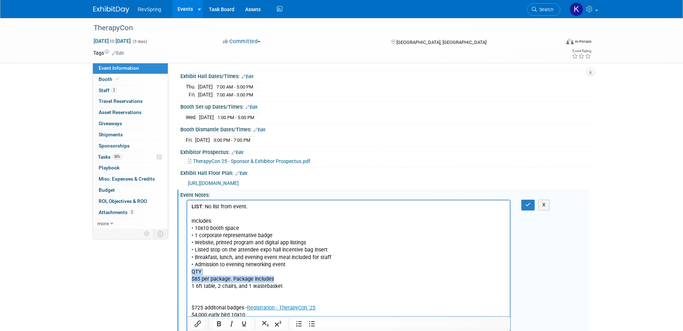
drag, startPoint x: 276, startPoint y: 280, endPoint x: 189, endPoint y: 276, distance: 87.3
click at [189, 276] on html "LIST : No list from event. Includes: • 10x10 booth space • 1 corporate represen…" at bounding box center [348, 260] width 323 height 119
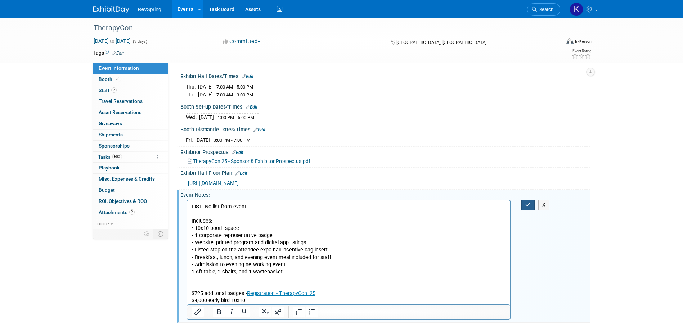
click at [524, 206] on button "button" at bounding box center [528, 205] width 13 height 10
